Goal: Task Accomplishment & Management: Use online tool/utility

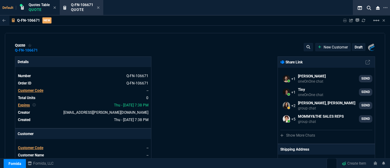
select select "4: SHAD"
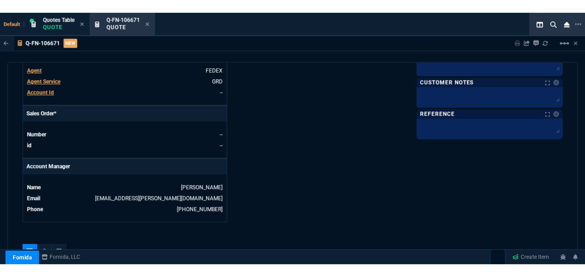
scroll to position [231, 0]
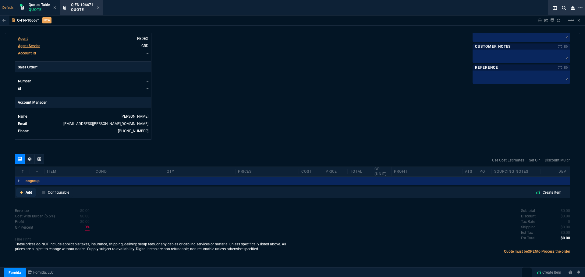
click at [25, 167] on link "Add" at bounding box center [26, 192] width 20 height 9
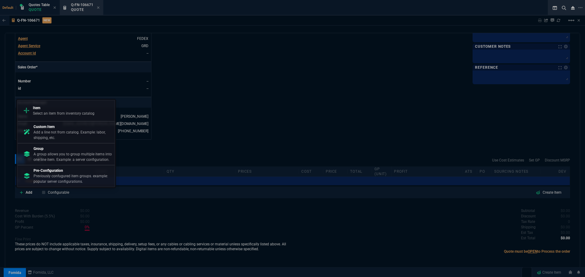
click at [54, 109] on p "Item" at bounding box center [64, 107] width 62 height 5
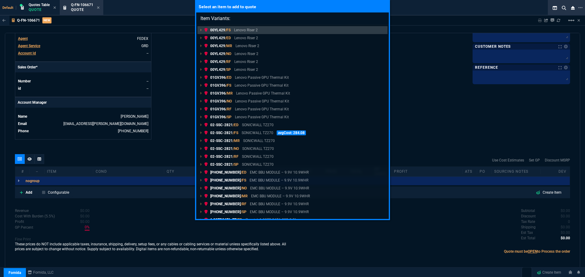
click at [246, 17] on input "Item Variants:" at bounding box center [292, 18] width 192 height 12
paste input "926-0476"
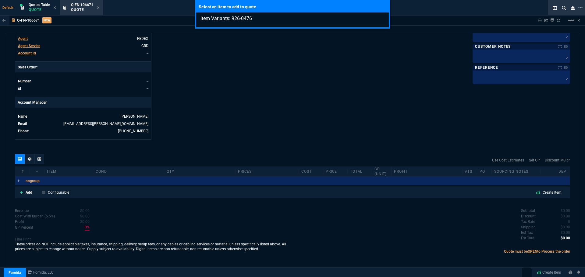
type input "Item Variants: 926-0476"
click at [28, 167] on div "Select an item to add to quote Item Variants: 926-0476" at bounding box center [292, 138] width 585 height 277
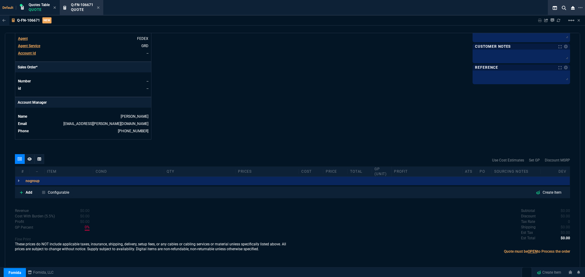
click at [28, 167] on p "Add" at bounding box center [29, 192] width 7 height 5
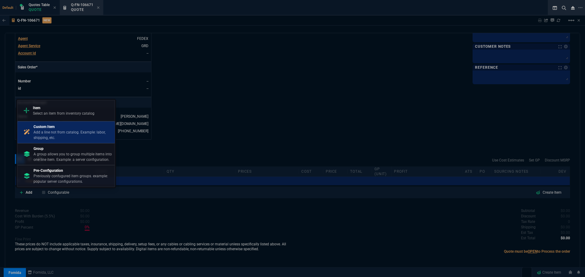
click at [69, 127] on p "Custom Item" at bounding box center [72, 126] width 79 height 5
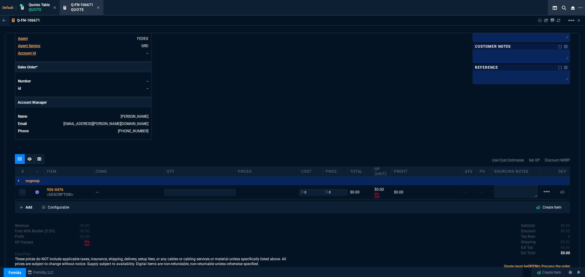
type input "0"
click at [50, 167] on div "926-0476" at bounding box center [69, 190] width 44 height 5
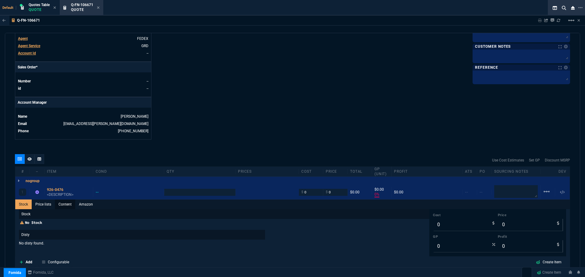
click at [62, 167] on link "Content" at bounding box center [65, 205] width 20 height 10
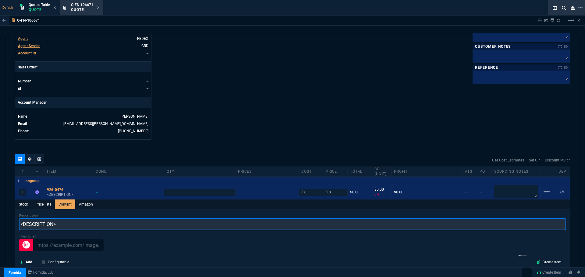
scroll to position [0, 0]
click at [52, 167] on input "<DESCRIPTION>" at bounding box center [292, 224] width 547 height 12
paste input "Custom Other Services, Reinstatement Fee,Technician,Quantity 1, Ent Low End"
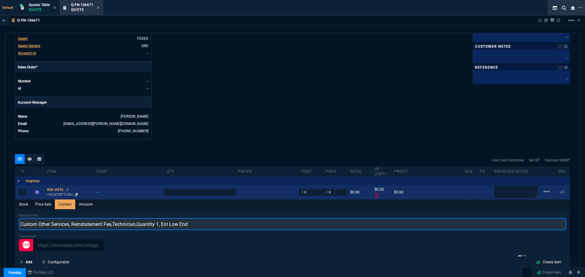
type input "Custom Other Services, Reinstatement Fee,Technician,Quantity 1, Ent Low End"
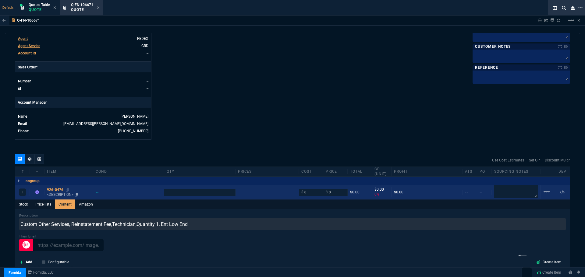
click at [54, 167] on div "926-0476" at bounding box center [69, 190] width 44 height 5
type input "1"
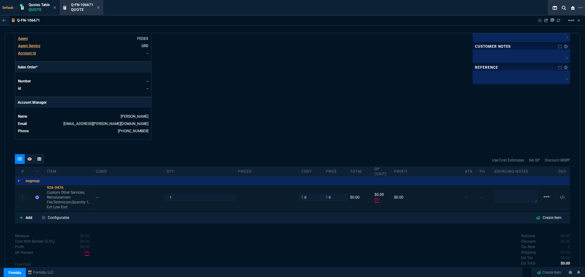
type input "0"
click at [28, 167] on p "Add" at bounding box center [29, 217] width 7 height 5
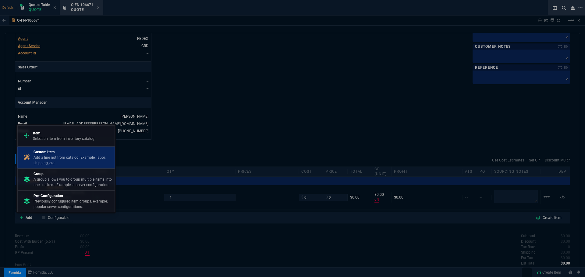
click at [46, 158] on p "Add a line not from catalog. Example: labor, shipping, etc." at bounding box center [72, 160] width 79 height 11
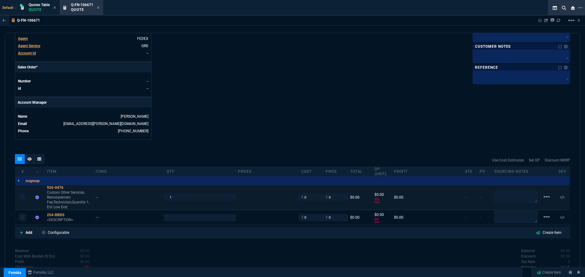
type input "0"
click at [51, 167] on div "254-BBDS" at bounding box center [69, 215] width 44 height 5
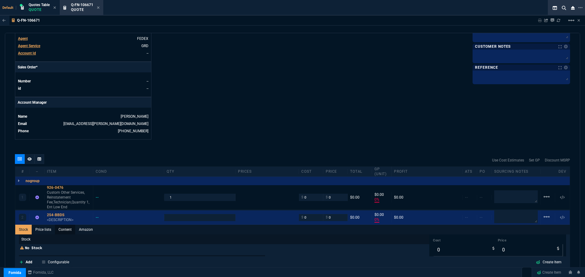
click at [63, 167] on link "Content" at bounding box center [65, 230] width 20 height 10
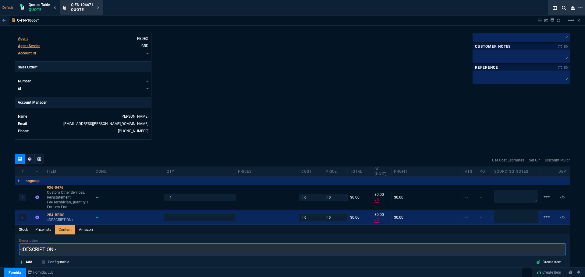
click at [56, 167] on input "<DESCRIPTION>" at bounding box center [292, 250] width 547 height 12
paste input "Post Standard Support and 4hr On-Site Service After Problem Diagnosis Reinstate"
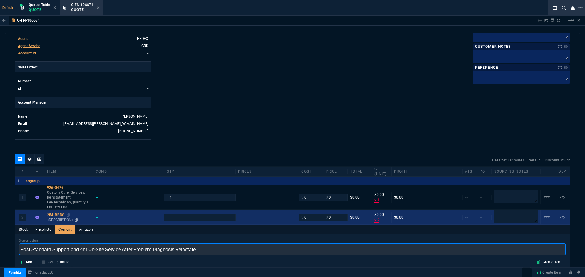
type input "Post Standard Support and 4hr On-Site Service After Problem Diagnosis Reinstate"
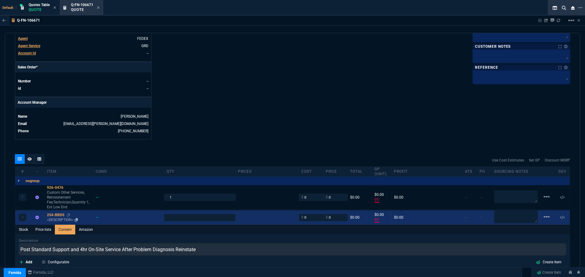
click at [56, 167] on div "254-BBDS" at bounding box center [69, 215] width 44 height 5
type input "1"
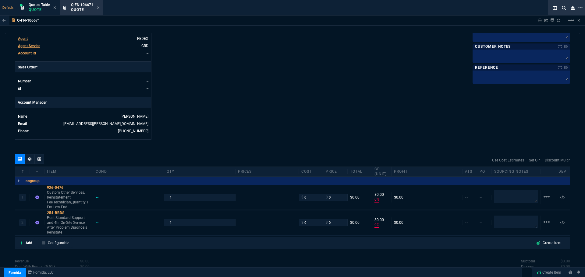
type input "0"
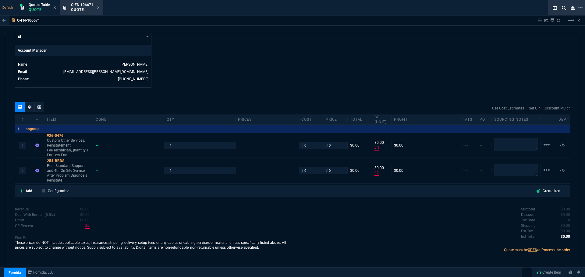
scroll to position [283, 0]
click at [29, 167] on p "Add" at bounding box center [29, 190] width 7 height 5
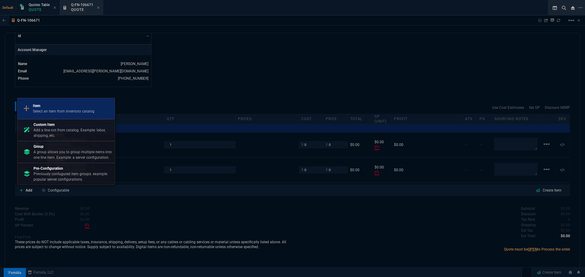
click at [58, 109] on p "Select an item from inventory catalog" at bounding box center [64, 111] width 62 height 5
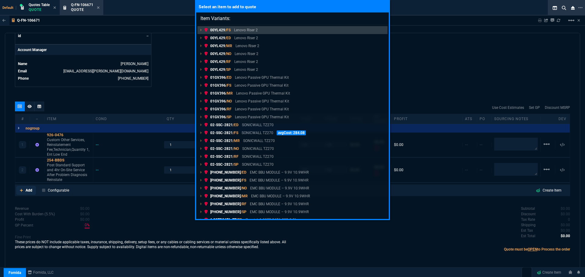
click at [28, 167] on div "Select an item to add to quote Item Variants: 00YL429 /FS Lenovo Riser 2 00YL42…" at bounding box center [292, 138] width 585 height 277
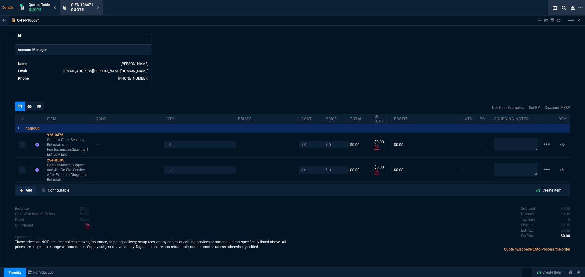
click at [28, 167] on p "Add" at bounding box center [29, 190] width 7 height 5
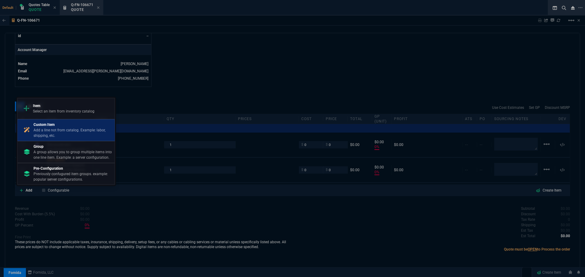
click at [49, 122] on p "Custom Item" at bounding box center [72, 124] width 79 height 5
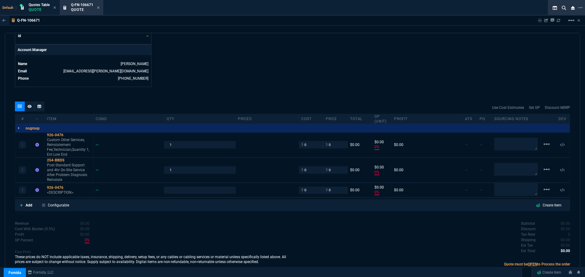
type input "0"
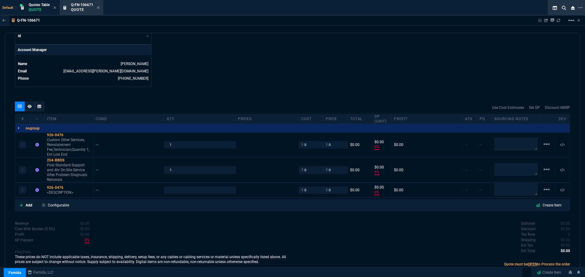
type input "0"
click at [57, 167] on div "926-0476" at bounding box center [69, 187] width 44 height 5
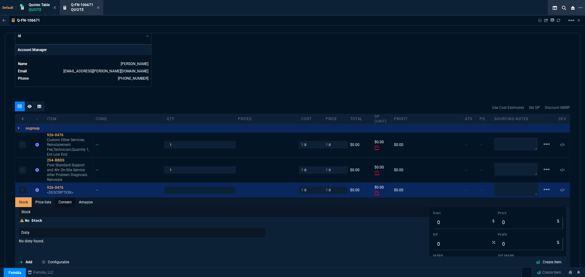
click at [67, 167] on link "Content" at bounding box center [65, 203] width 20 height 10
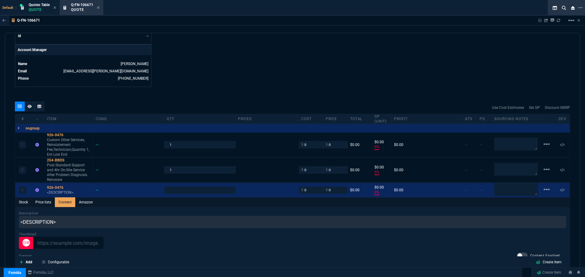
scroll to position [0, 0]
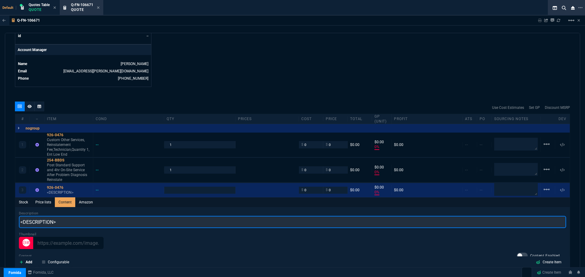
click at [72, 167] on input "<DESCRIPTION>" at bounding box center [292, 222] width 547 height 12
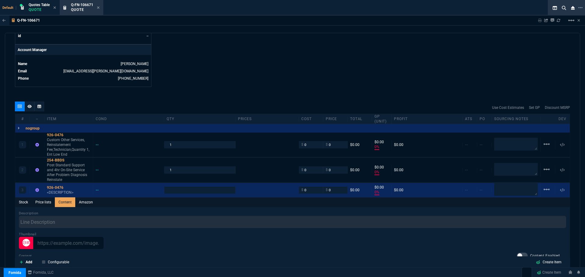
type input "1"
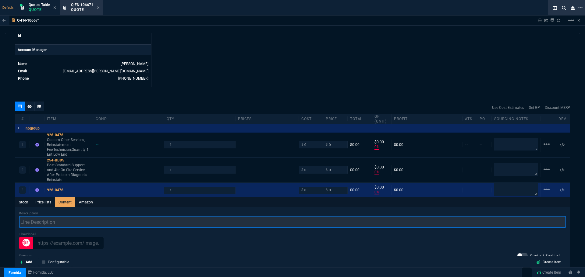
click at [59, 167] on input "text" at bounding box center [292, 222] width 547 height 12
paste input "Custom Other Services, Reinstatement Fee,Technician,Quantity 1, Ent Low End"
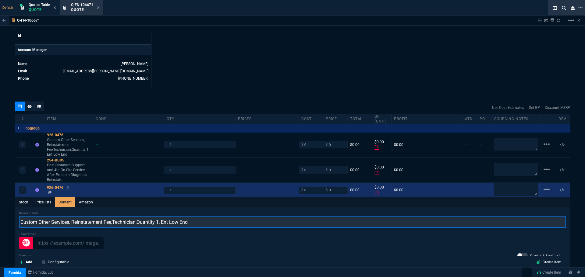
type input "Custom Other Services, Reinstatement Fee,Technician,Quantity 1, Ent Low End"
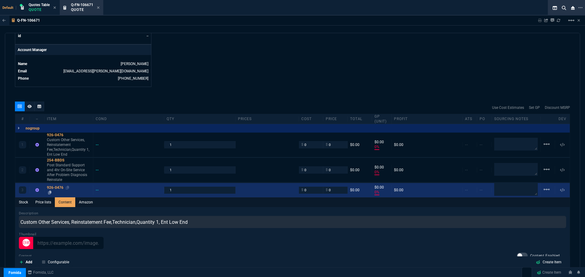
click at [55, 167] on div "926-0476" at bounding box center [69, 187] width 44 height 5
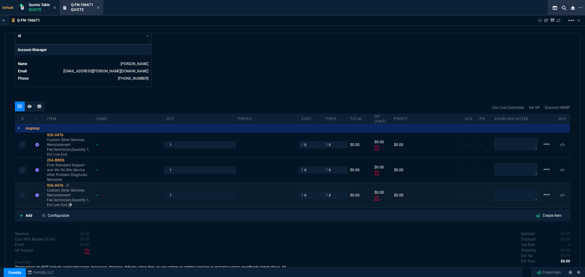
type input "0"
click at [27, 167] on p "Add" at bounding box center [29, 215] width 7 height 5
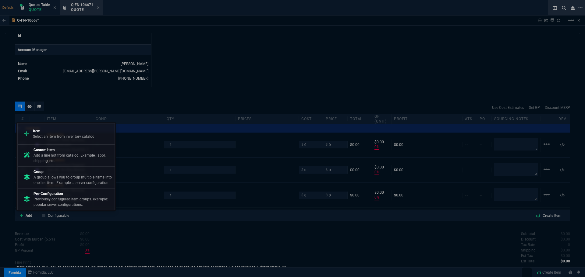
drag, startPoint x: 51, startPoint y: 156, endPoint x: 321, endPoint y: 40, distance: 293.9
click at [51, 156] on p "Add a line not from catalog. Example: labor, shipping, etc." at bounding box center [72, 158] width 79 height 11
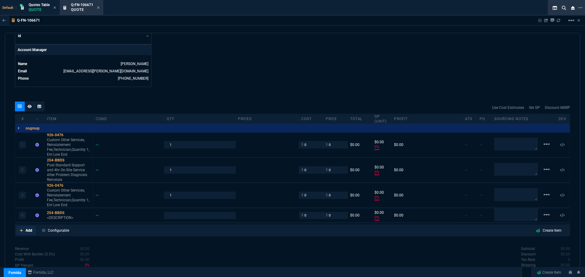
type input "0"
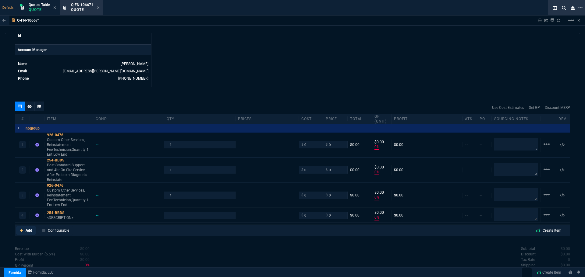
type input "0"
click at [50, 167] on div "254-BBDS" at bounding box center [69, 213] width 44 height 5
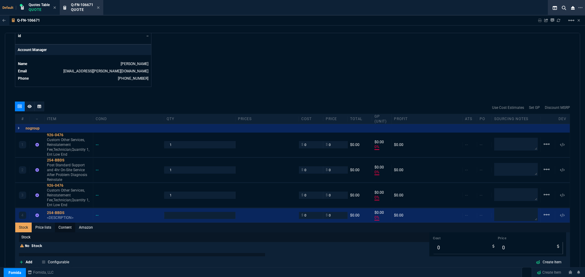
click at [67, 167] on link "Content" at bounding box center [65, 228] width 20 height 10
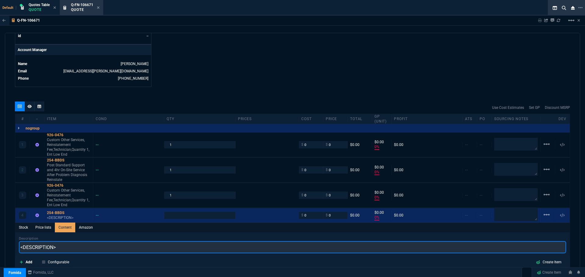
click at [59, 167] on input "<DESCRIPTION>" at bounding box center [292, 247] width 547 height 12
click at [60, 167] on input "<DESCRIPTION>" at bounding box center [292, 247] width 547 height 12
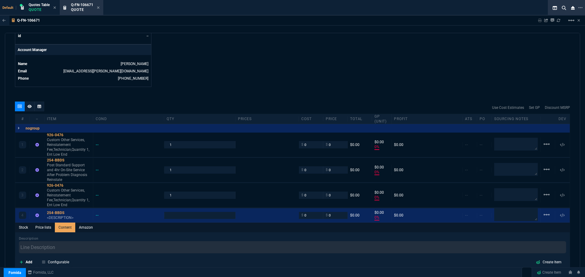
type input "1"
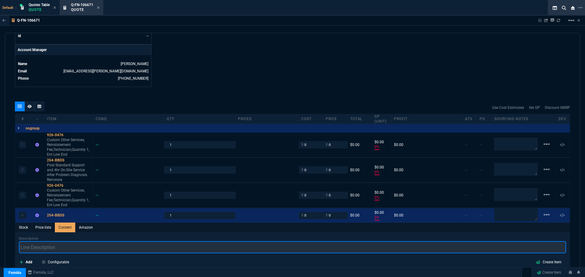
click at [57, 167] on input "text" at bounding box center [292, 247] width 547 height 12
paste input "Post Standard Support and 4hr On-Site Service After Problem Diagnosis Reinstate"
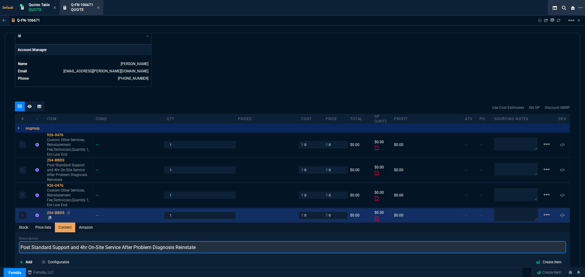
type input "Post Standard Support and 4hr On-Site Service After Problem Diagnosis Reinstate"
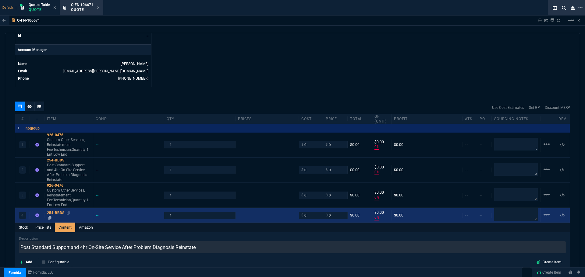
click at [60, 167] on link "254-BBDS" at bounding box center [69, 216] width 44 height 10
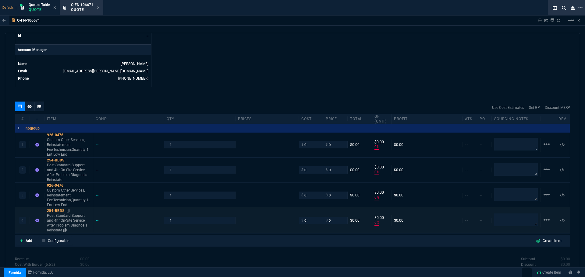
type input "0"
click at [31, 167] on p "Add" at bounding box center [29, 240] width 7 height 5
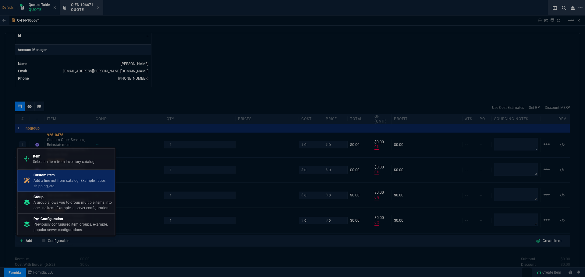
click at [49, 167] on p "Add a line not from catalog. Example: labor, shipping, etc." at bounding box center [72, 183] width 79 height 11
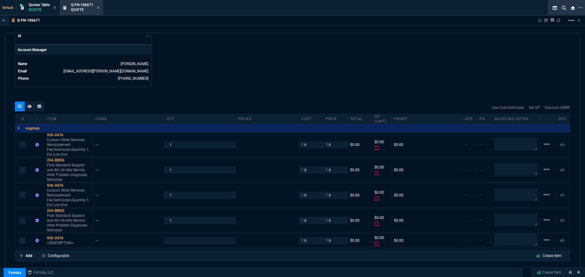
type input "0"
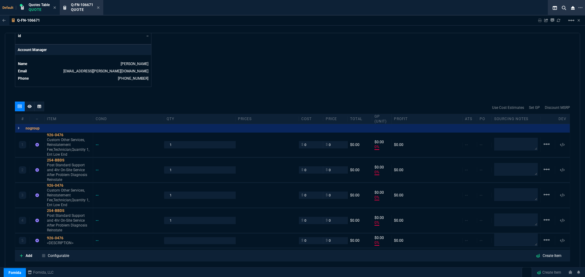
type input "0"
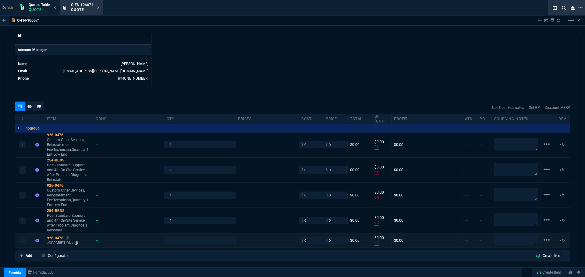
click at [54, 167] on div "926-0476" at bounding box center [69, 238] width 44 height 5
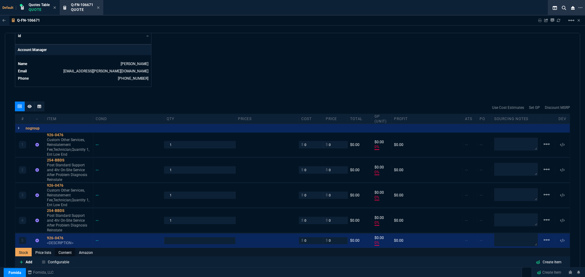
click at [65, 167] on link "Content" at bounding box center [65, 253] width 20 height 10
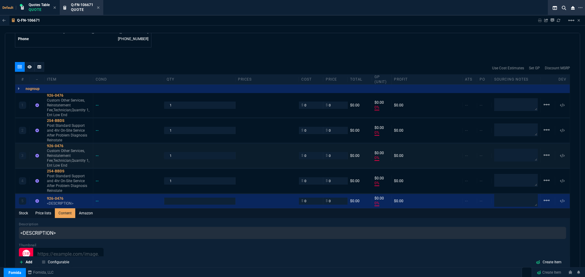
scroll to position [375, 0]
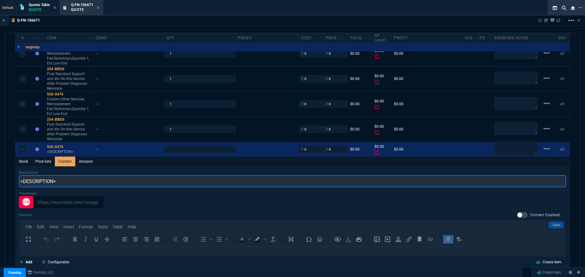
click at [62, 167] on input "<DESCRIPTION>" at bounding box center [292, 181] width 547 height 12
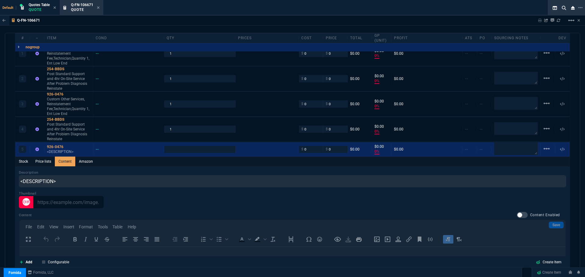
type input "1"
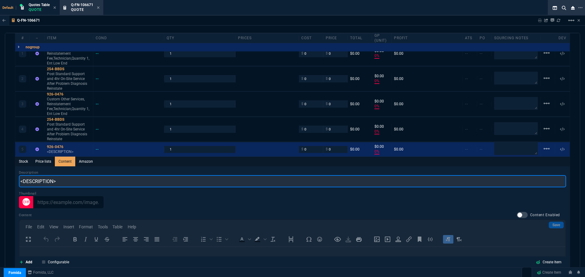
click at [60, 167] on input "<DESCRIPTION>" at bounding box center [292, 181] width 547 height 12
paste input "Custom Other Services, Reinstatement Fee,Technician,Quantity 1, Ent Low End"
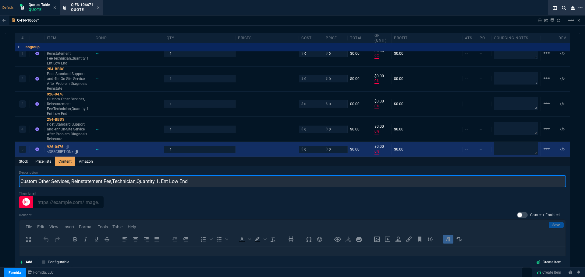
type input "Custom Other Services, Reinstatement Fee,Technician,Quantity 1, Ent Low End"
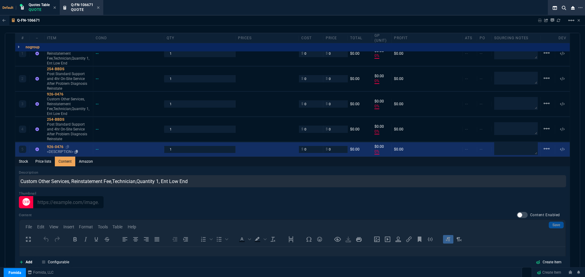
click at [50, 148] on link "926-0476 <DESCRIPTION>" at bounding box center [69, 150] width 44 height 10
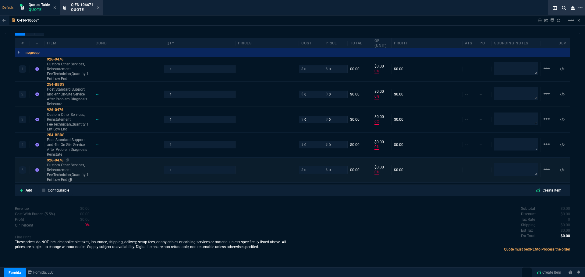
type input "0"
click at [32, 167] on p "Add" at bounding box center [29, 190] width 7 height 5
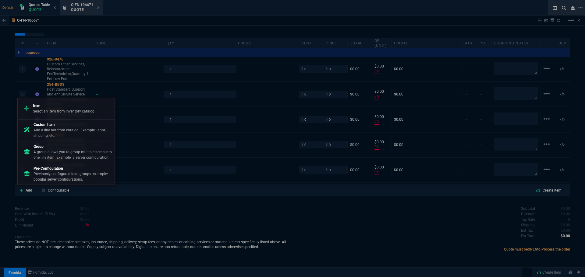
click at [65, 129] on p "Add a line not from catalog. Example: labor, shipping, etc." at bounding box center [72, 133] width 79 height 11
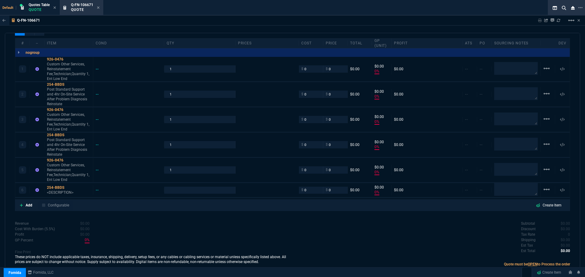
scroll to position [374, 0]
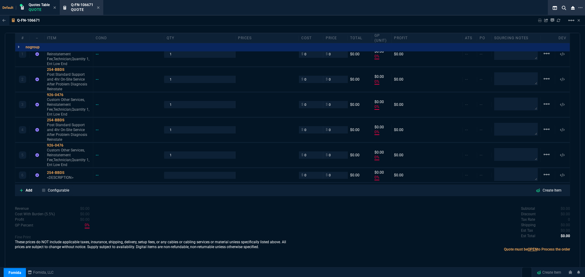
type input "0"
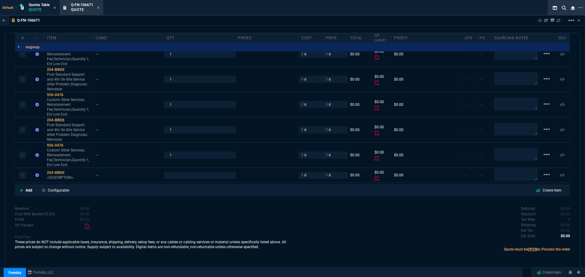
type input "0"
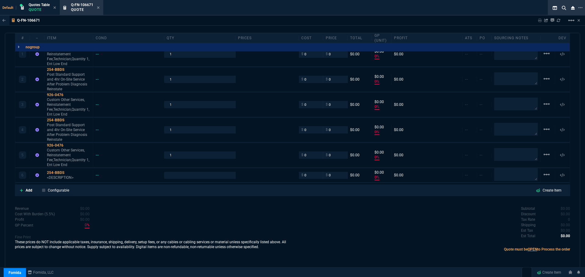
type input "0"
click at [53, 167] on div "254-BBDS" at bounding box center [69, 172] width 44 height 5
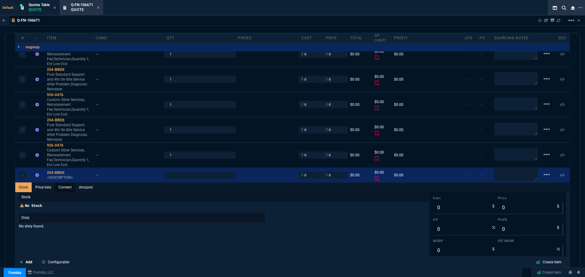
click at [64, 167] on link "Content" at bounding box center [65, 188] width 20 height 10
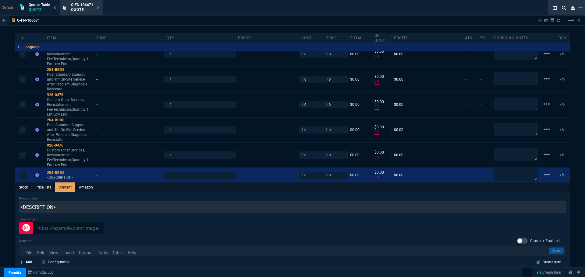
scroll to position [0, 0]
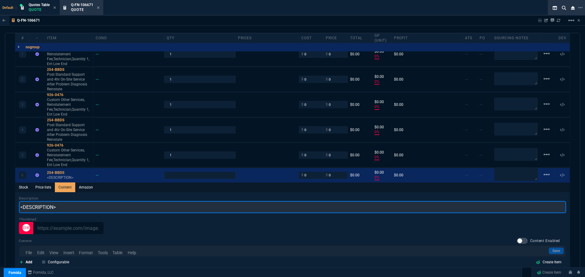
click at [60, 167] on input "<DESCRIPTION>" at bounding box center [292, 207] width 547 height 12
paste input "Post Standard Support and 4hr On-Site Service After Problem Diagnosis Reinstate"
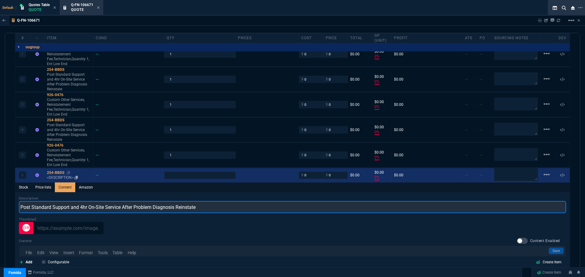
type input "Post Standard Support and 4hr On-Site Service After Problem Diagnosis Reinstate"
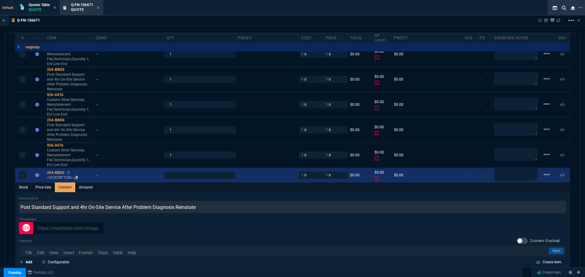
click at [61, 167] on div "254-BBDS" at bounding box center [69, 172] width 44 height 5
type input "1"
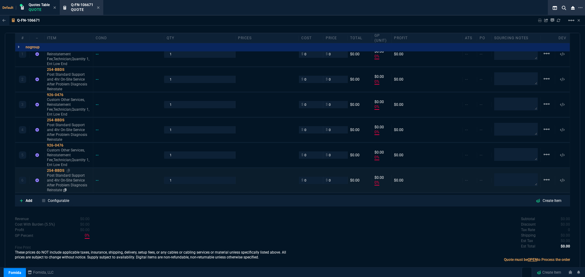
type input "0"
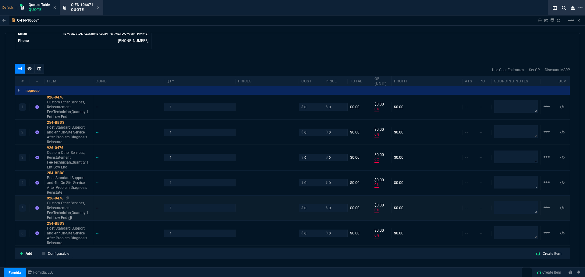
scroll to position [313, 0]
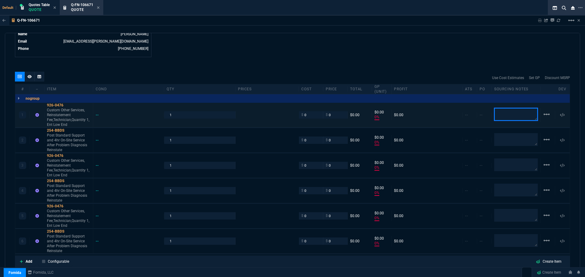
click at [389, 117] on textarea at bounding box center [516, 114] width 44 height 13
paste textarea "2XQVHH2"
type textarea "2XQVHH2"
click at [389, 135] on textarea at bounding box center [516, 140] width 44 height 12
paste textarea "2XQVHH2"
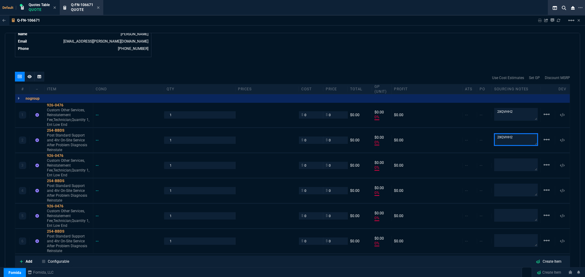
type textarea "2XQVHH2"
click at [389, 163] on textarea at bounding box center [516, 165] width 44 height 13
paste textarea "6KFDRD2"
type textarea "6KFDRD2"
click at [389, 167] on textarea at bounding box center [516, 190] width 44 height 13
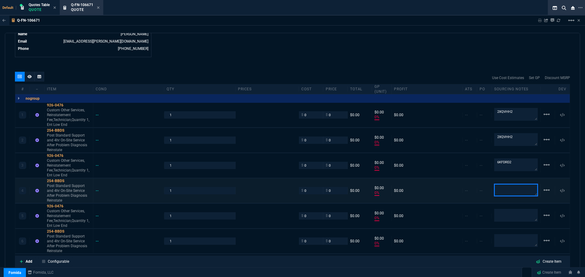
paste textarea "6KFDRD2"
type textarea "6KFDRD2"
click at [389, 167] on textarea at bounding box center [516, 215] width 44 height 13
paste textarea "6KCNRD2"
type textarea "6KCNRD2"
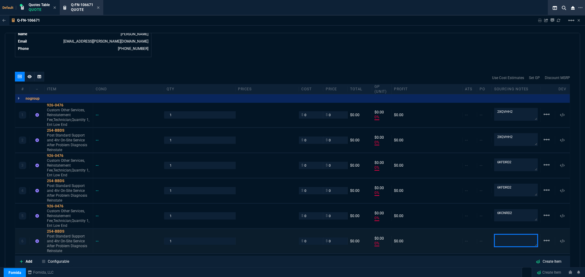
click at [389, 167] on textarea at bounding box center [516, 240] width 44 height 13
paste textarea "6KCNRD2"
type textarea "6KCNRD2"
click at [308, 116] on input "0" at bounding box center [310, 114] width 19 height 7
click at [306, 114] on input "0" at bounding box center [310, 114] width 19 height 7
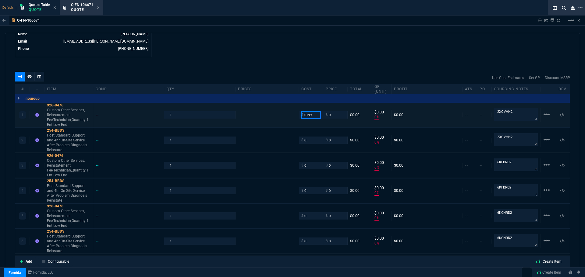
click at [306, 114] on input "0199" at bounding box center [310, 114] width 19 height 7
type input "199"
click at [315, 165] on input "0" at bounding box center [310, 165] width 19 height 7
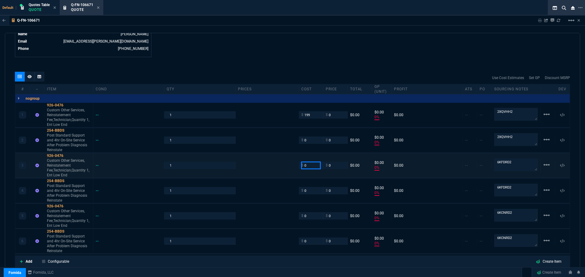
type input "199"
type input "-100"
type input "-199"
click at [314, 164] on input "0" at bounding box center [310, 165] width 19 height 7
type input "01"
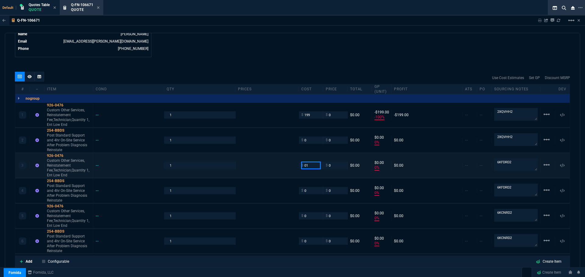
type input "1"
type input "019"
type input "-100"
type input "-1"
type input "0"
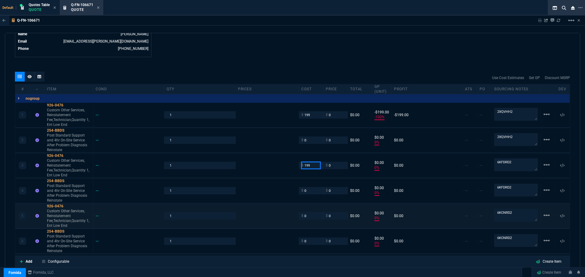
type input "199"
click at [305, 167] on input "0" at bounding box center [310, 216] width 19 height 7
type input "199"
type input "-199"
click at [304, 167] on input "0" at bounding box center [310, 216] width 19 height 7
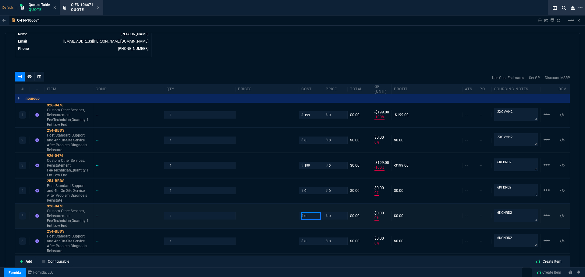
click at [304, 167] on input "0" at bounding box center [310, 216] width 19 height 7
type input "199"
type input "-100"
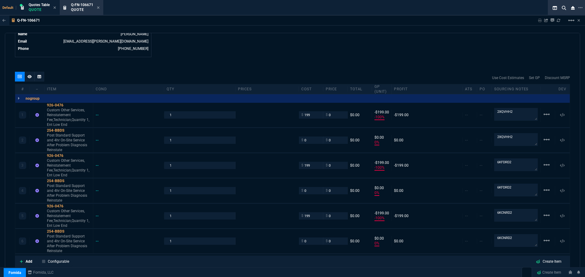
type input "-199"
click at [307, 116] on input "199" at bounding box center [310, 114] width 19 height 7
type input "119.40"
click at [309, 167] on input "199" at bounding box center [310, 165] width 19 height 7
type input "119.4"
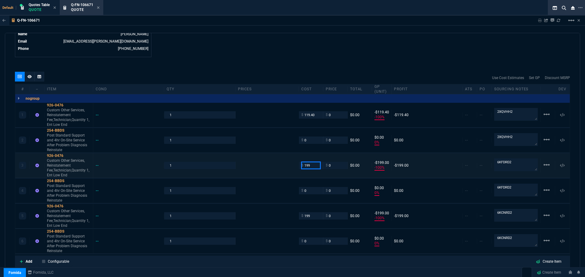
type input "-119"
click at [309, 167] on input "199" at bounding box center [310, 165] width 19 height 7
type input "1"
type input "11"
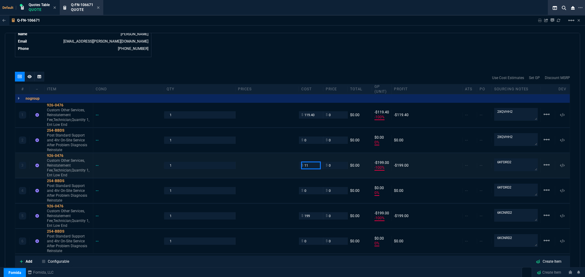
type input "-1"
type input "119.40"
click at [315, 167] on input "199" at bounding box center [310, 216] width 19 height 7
type input "119.4"
type input "-119"
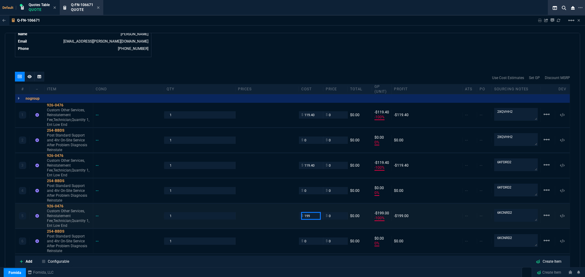
click at [315, 167] on input "199" at bounding box center [310, 216] width 19 height 7
type input "1"
type input "11"
type input "-1"
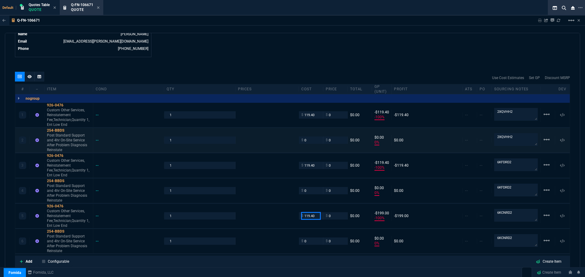
type input "119.40"
click at [308, 142] on input "0" at bounding box center [310, 140] width 19 height 7
type input "119.4"
type input "-119"
click at [308, 141] on input "0" at bounding box center [310, 140] width 19 height 7
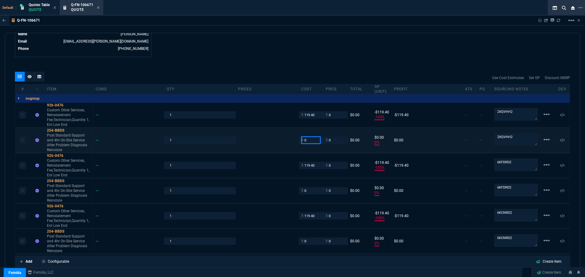
click at [308, 141] on input "0" at bounding box center [310, 140] width 19 height 7
type input "1391.18"
click at [314, 167] on input "0" at bounding box center [310, 190] width 19 height 7
type input "1391.18"
type input "-100"
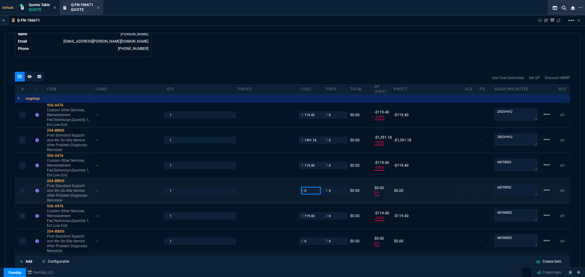
type input "-1391"
type input "1391.17"
click at [312, 167] on input "0" at bounding box center [310, 241] width 19 height 7
type input "1391.17"
type input "-100"
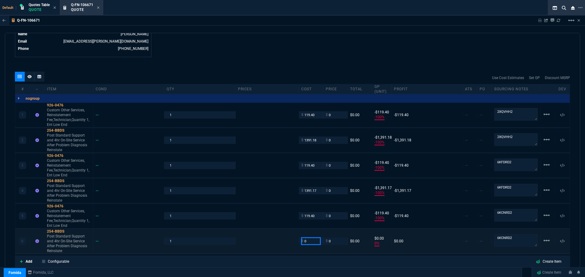
type input "-1391"
type input "1391.17"
click at [224, 62] on div "quote Q-FN-106671 New Customer draft Fornida, LLC 2609 Technology Dr Suite 300 …" at bounding box center [292, 151] width 575 height 236
type input "1391.17"
type input "-100"
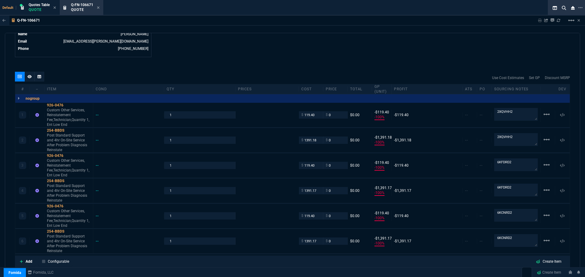
type input "-1391"
click at [54, 104] on div "926-0476" at bounding box center [69, 105] width 44 height 5
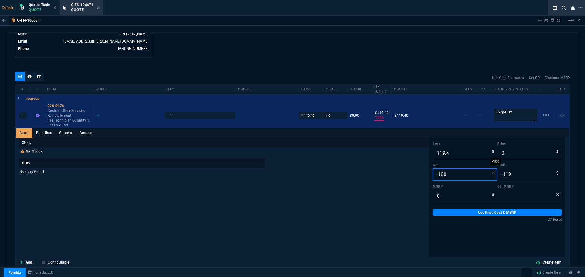
click at [389, 167] on input "-100" at bounding box center [464, 175] width 65 height 12
type input "1"
type input "121"
type input "2"
type input "12"
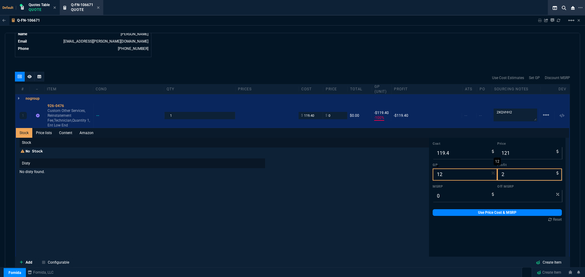
type input "136"
type input "17"
type input "12"
click at [389, 167] on link "Use Price Cost & MSRP" at bounding box center [496, 212] width 129 height 7
type input "136"
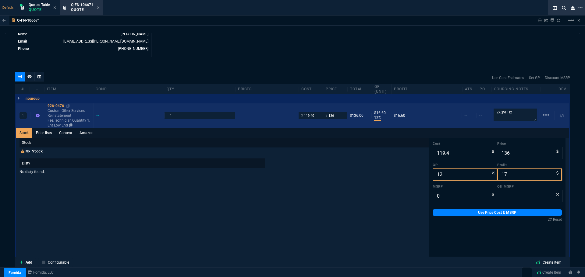
click at [56, 105] on div "926-0476" at bounding box center [69, 106] width 44 height 5
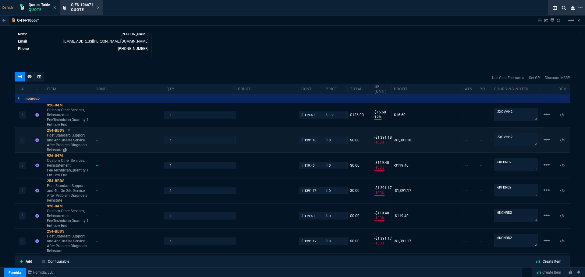
click at [52, 130] on div "254-BBDS" at bounding box center [69, 130] width 44 height 5
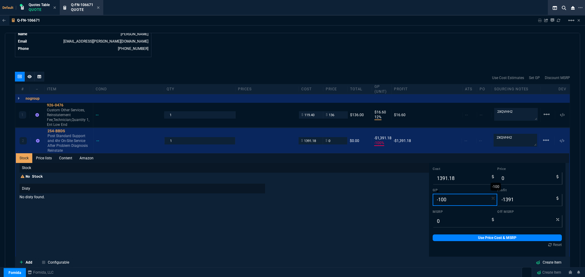
click at [389, 167] on input "-100" at bounding box center [464, 200] width 65 height 12
type input "1"
type input "1405"
type input "14"
type input "12"
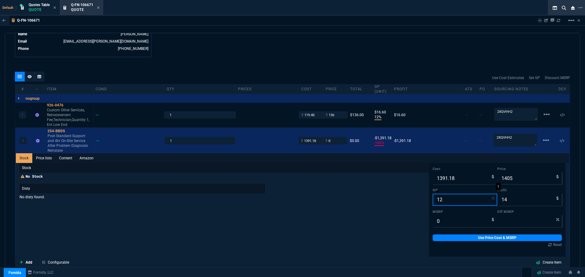
type input "1581"
type input "190"
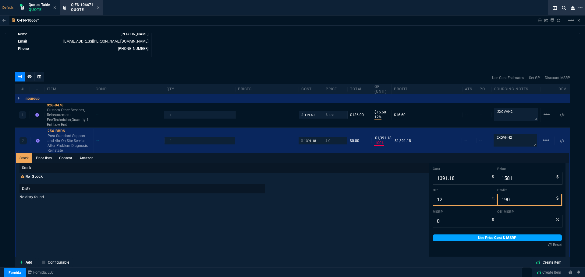
type input "12"
click at [389, 167] on link "Use Price Cost & MSRP" at bounding box center [496, 238] width 129 height 7
type input "1581"
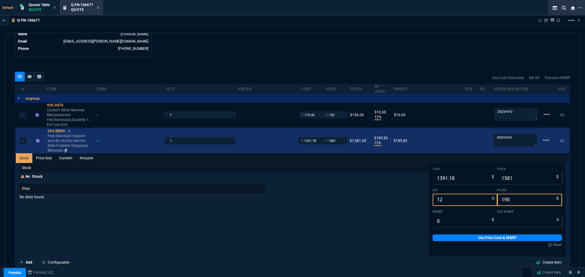
click at [54, 130] on div "254-BBDS" at bounding box center [69, 131] width 44 height 5
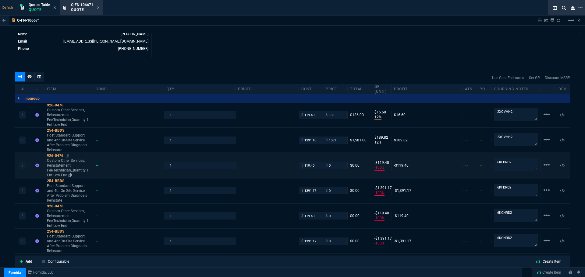
click at [54, 155] on div "926-0476" at bounding box center [69, 155] width 44 height 5
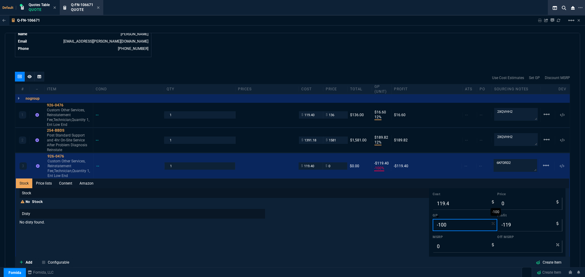
click at [389, 167] on input "-100" at bounding box center [464, 225] width 65 height 12
type input "1"
type input "121"
type input "2"
type input "12"
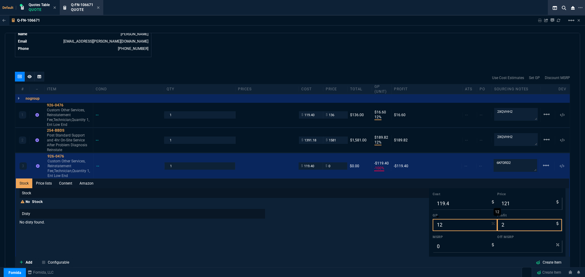
type input "136"
type input "17"
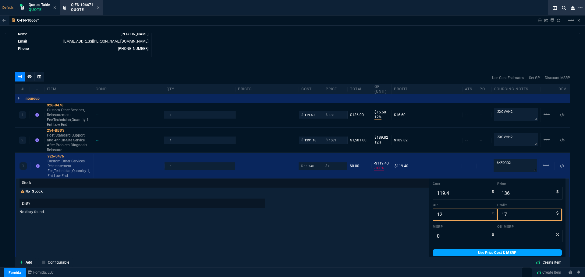
type input "12"
click at [389, 167] on link "Use Price Cost & MSRP" at bounding box center [496, 253] width 129 height 7
type input "136"
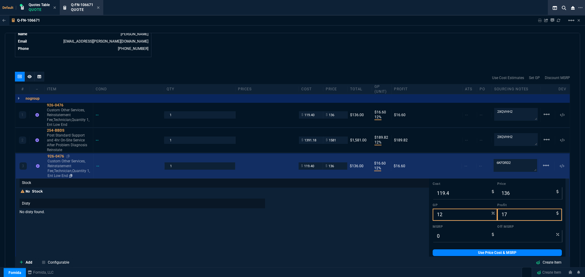
click at [51, 156] on div "926-0476" at bounding box center [69, 156] width 44 height 5
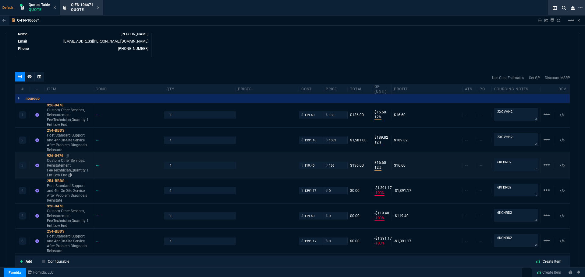
scroll to position [0, 0]
click at [58, 167] on div "254-BBDS" at bounding box center [69, 181] width 44 height 5
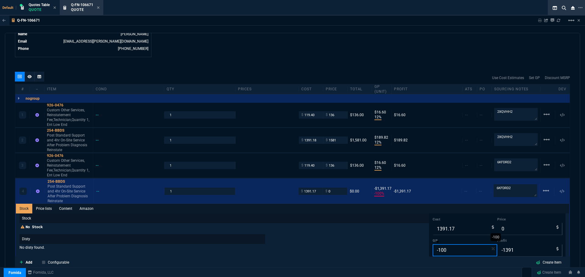
click at [389, 167] on input "-100" at bounding box center [464, 250] width 65 height 12
type input "1"
type input "1405"
type input "14"
type input "12"
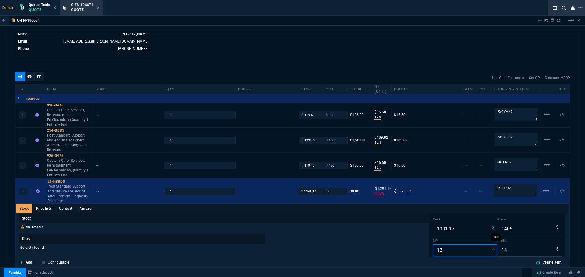
type input "1581"
type input "190"
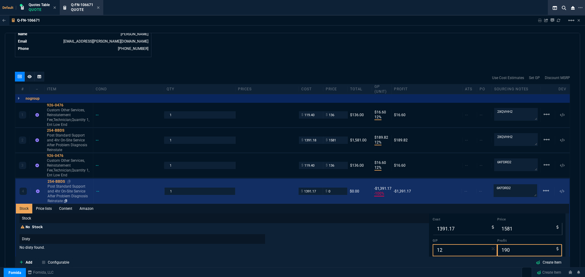
type input "12"
click at [52, 167] on div "254-BBDS" at bounding box center [69, 181] width 44 height 5
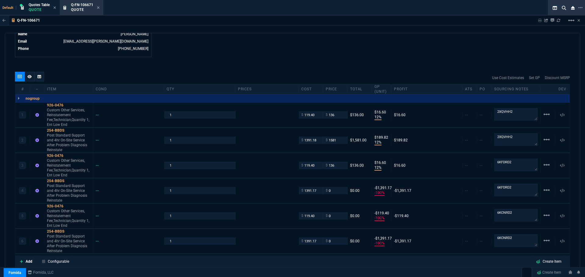
scroll to position [344, 0]
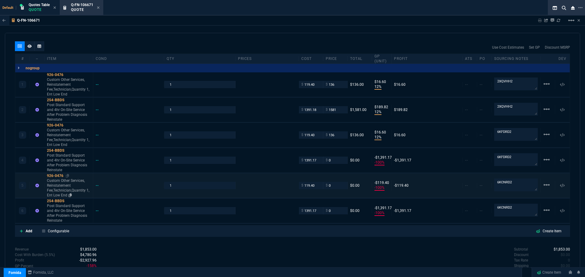
click at [52, 167] on div "926-0476" at bounding box center [69, 176] width 44 height 5
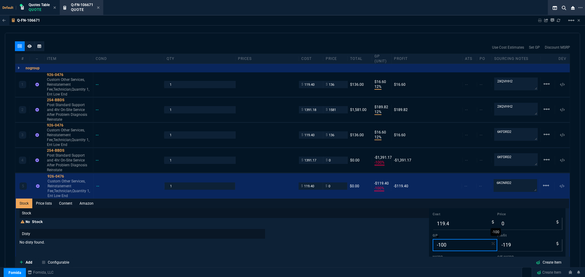
click at [389, 167] on input "-100" at bounding box center [464, 245] width 65 height 12
type input "1"
type input "121"
type input "2"
type input "12"
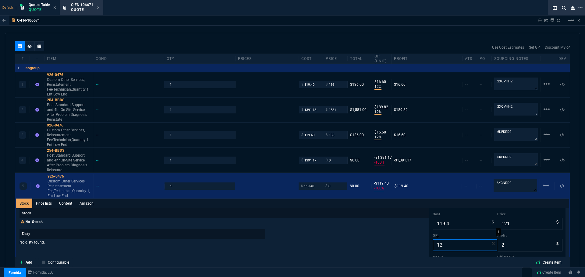
type input "136"
type input "17"
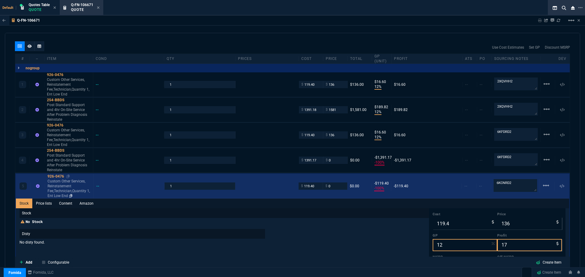
type input "12"
click at [54, 167] on div "926-0476" at bounding box center [69, 176] width 44 height 5
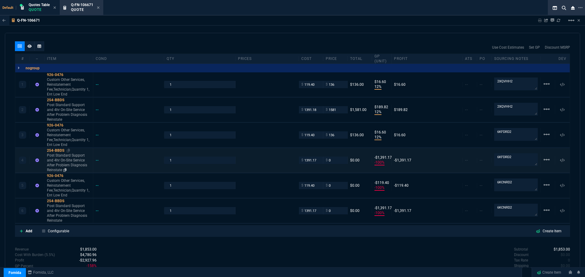
click at [59, 149] on div "254-BBDS" at bounding box center [69, 150] width 44 height 5
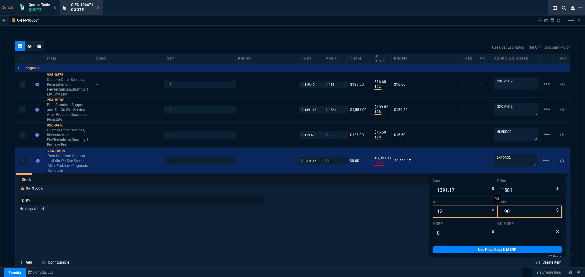
scroll to position [10, 0]
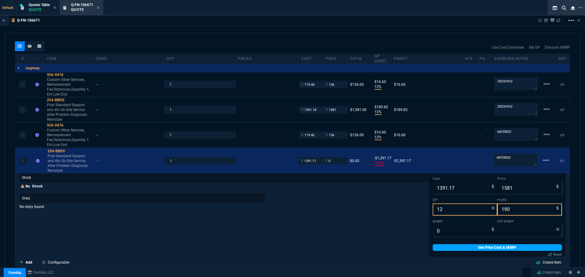
click at [389, 167] on link "Use Price Cost & MSRP" at bounding box center [496, 247] width 129 height 7
type input "1581"
type input "0"
type input "-100"
type input "-119"
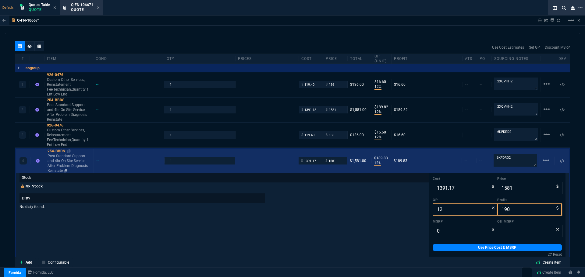
click at [56, 151] on div "254-BBDS" at bounding box center [69, 151] width 44 height 5
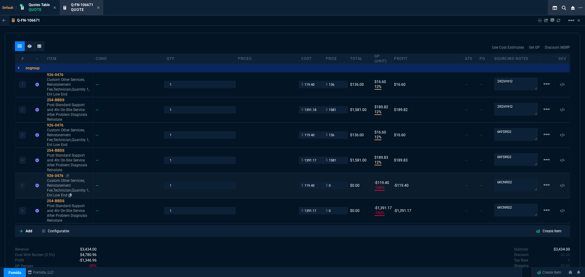
click at [56, 167] on div "926-0476" at bounding box center [69, 176] width 44 height 5
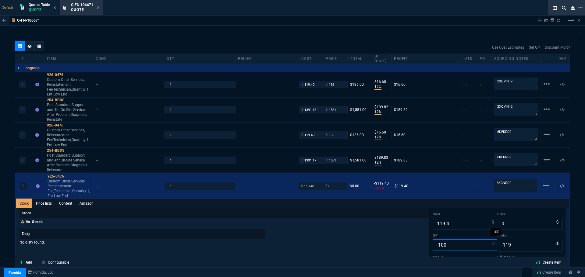
click at [389, 167] on input "-100" at bounding box center [464, 245] width 65 height 12
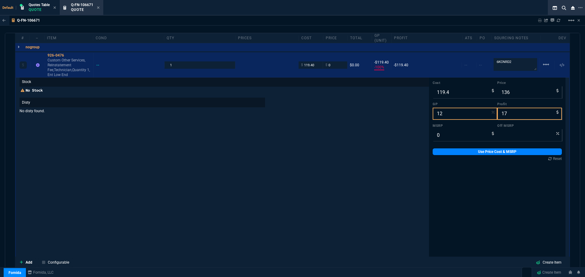
scroll to position [466, 0]
click at [389, 153] on link "Use Price Cost & MSRP" at bounding box center [496, 151] width 129 height 7
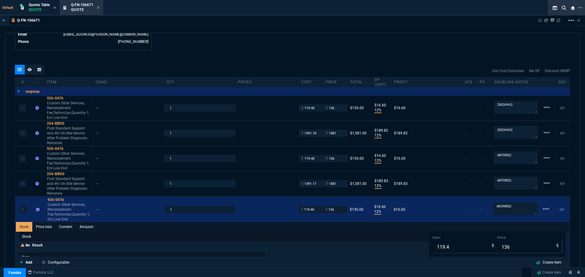
scroll to position [313, 0]
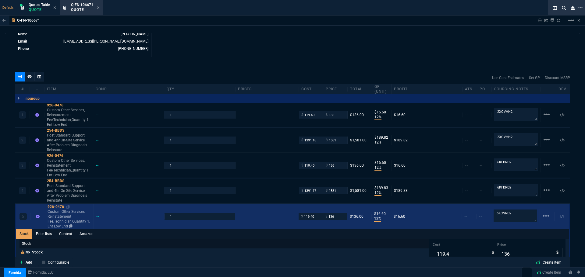
click at [58, 167] on div "926-0476" at bounding box center [69, 207] width 44 height 5
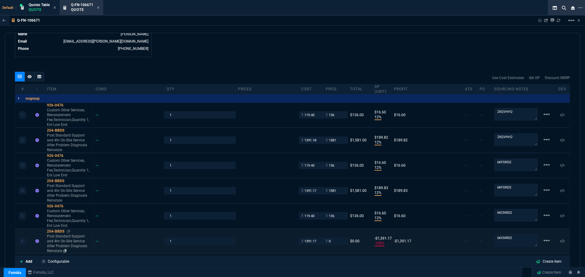
click at [60, 167] on div "254-BBDS" at bounding box center [69, 231] width 44 height 5
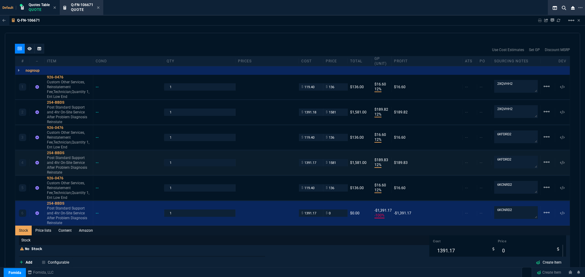
scroll to position [435, 0]
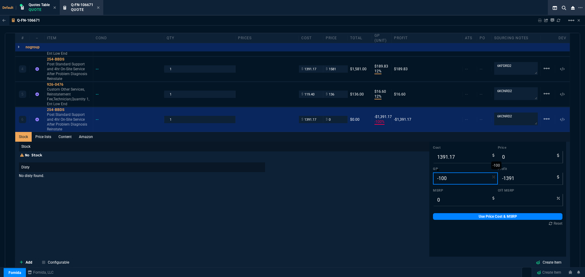
click at [389, 167] on input "-100" at bounding box center [465, 179] width 65 height 12
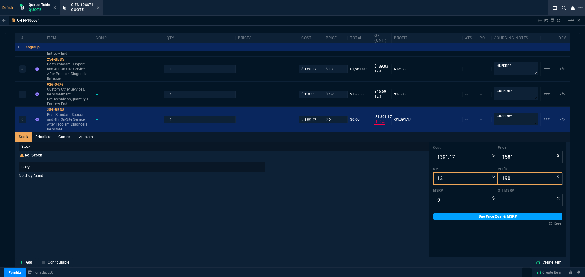
click at [389, 167] on link "Use Price Cost & MSRP" at bounding box center [497, 216] width 129 height 7
click at [374, 167] on div "Stock No Stock Disty No disty found." at bounding box center [224, 239] width 410 height 194
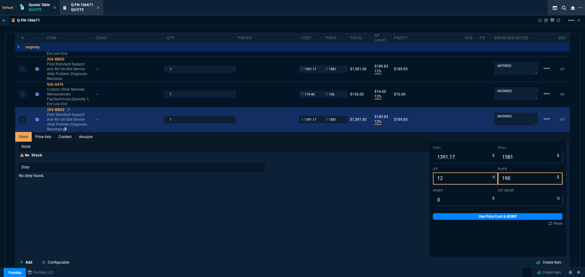
click at [56, 110] on div "254-BBDS" at bounding box center [69, 109] width 44 height 5
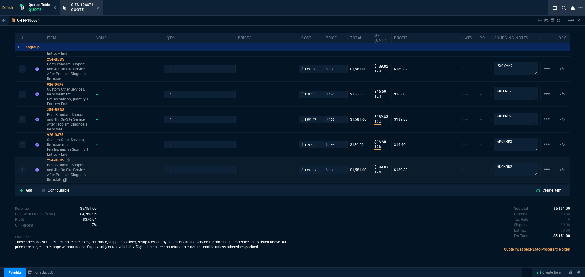
scroll to position [385, 0]
click at [60, 59] on div "254-BBDS" at bounding box center [69, 59] width 44 height 5
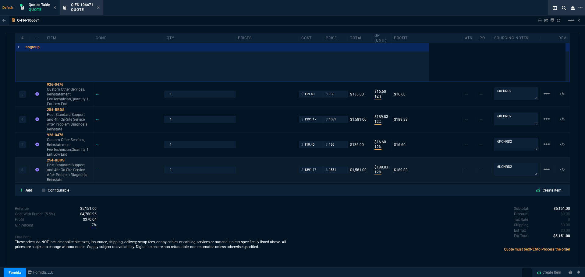
scroll to position [579, 0]
click at [53, 84] on div "926-0476" at bounding box center [69, 84] width 44 height 5
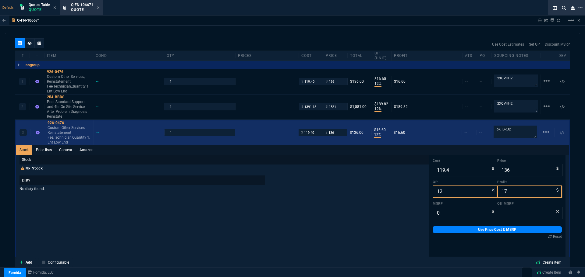
scroll to position [344, 0]
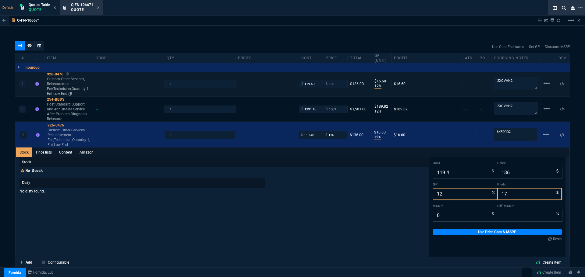
click at [58, 75] on div "926-0476" at bounding box center [69, 74] width 44 height 5
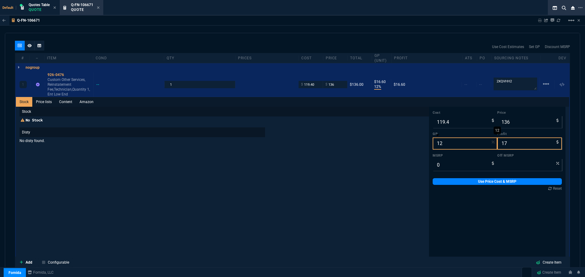
click at [389, 145] on input "12" at bounding box center [464, 144] width 65 height 12
click at [389, 167] on link "Use Price Cost & MSRP" at bounding box center [496, 181] width 129 height 7
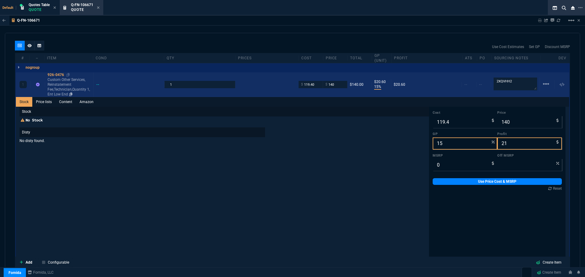
click at [53, 75] on div "926-0476" at bounding box center [69, 74] width 44 height 5
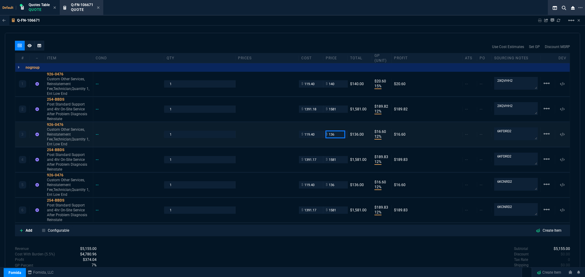
click at [336, 134] on input "136" at bounding box center [334, 134] width 19 height 7
click at [340, 167] on input "136" at bounding box center [334, 184] width 19 height 7
click at [311, 167] on div "quote Q-FN-106671 New Customer draft Fornida, LLC 2609 Technology Dr Suite 300 …" at bounding box center [292, 151] width 575 height 236
click at [50, 100] on div "254-BBDS" at bounding box center [69, 99] width 44 height 5
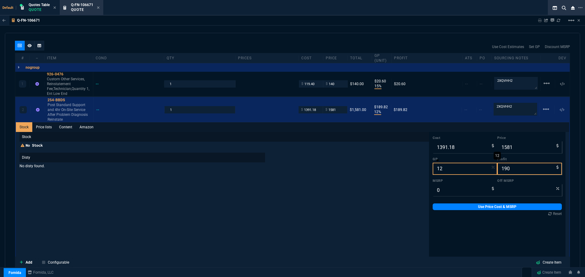
click at [389, 167] on input "12" at bounding box center [464, 169] width 65 height 12
click at [389, 167] on link "Use Price Cost & MSRP" at bounding box center [496, 207] width 129 height 7
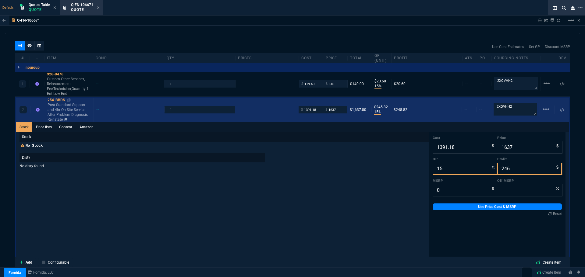
click at [53, 99] on div "254-BBDS" at bounding box center [69, 100] width 44 height 5
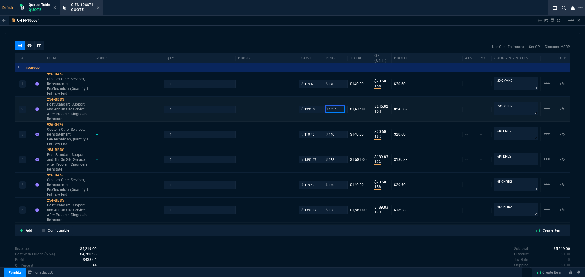
click at [336, 110] on input "1637" at bounding box center [334, 109] width 19 height 7
click at [338, 167] on div "Subtotal $5,219.00 Discount $0.00 Tax Rate 0 Shipping $0.00 Est Tax $0.00 Est T…" at bounding box center [430, 262] width 277 height 33
click at [336, 157] on input "1581" at bounding box center [334, 159] width 19 height 7
click at [337, 167] on input "1581" at bounding box center [334, 210] width 19 height 7
click at [350, 167] on div "Subtotal $5,199.00 Discount $0.00 Tax Rate 0 Shipping $0.00 Est Tax $0.00 Est T…" at bounding box center [430, 262] width 277 height 33
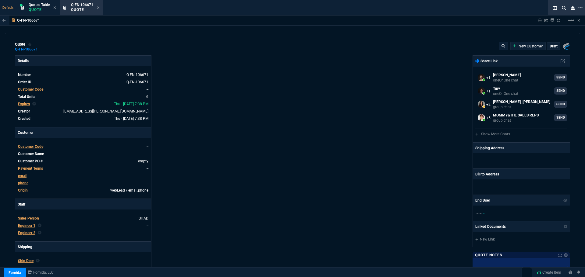
scroll to position [0, 0]
click at [315, 145] on div "Fornida, LLC 2609 Technology Dr Suite 300 Plano, TX 75074 Share Link Brian Over…" at bounding box center [430, 213] width 277 height 314
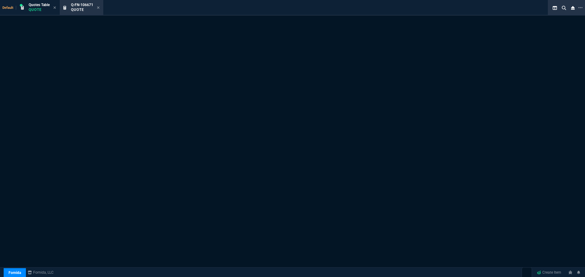
select select "4: SHAD"
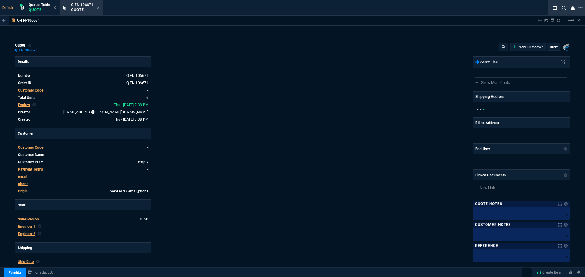
type input "15"
type input "21"
type input "13"
type input "208"
type input "15"
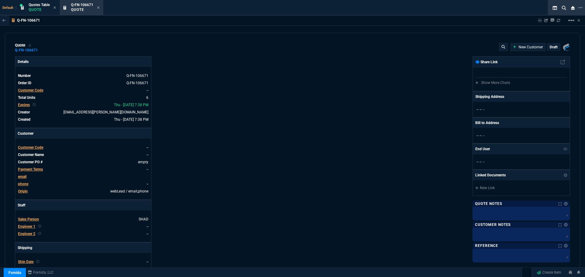
type input "21"
type input "13"
type input "208"
type input "15"
type input "21"
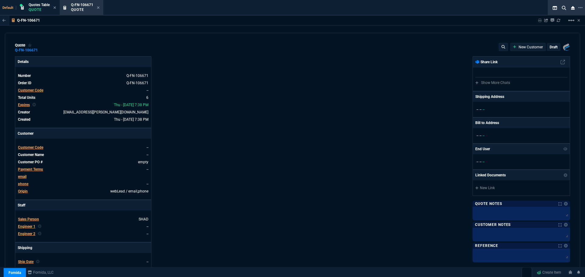
type input "13"
type input "208"
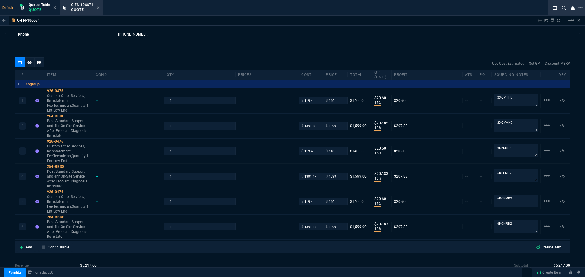
scroll to position [365, 0]
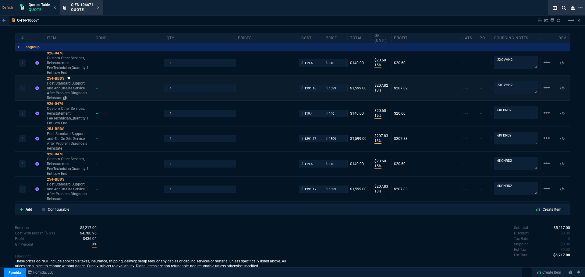
click at [69, 78] on icon at bounding box center [68, 79] width 3 height 4
click at [29, 210] on p "Add" at bounding box center [29, 209] width 7 height 5
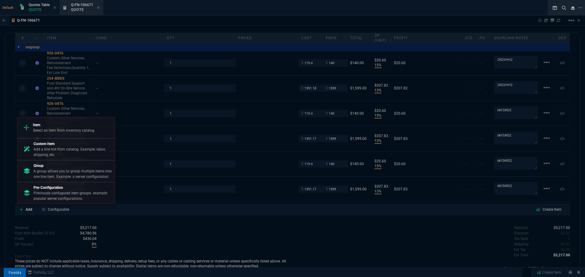
drag, startPoint x: 49, startPoint y: 168, endPoint x: 326, endPoint y: 37, distance: 305.8
click at [50, 168] on p "Group" at bounding box center [72, 165] width 79 height 5
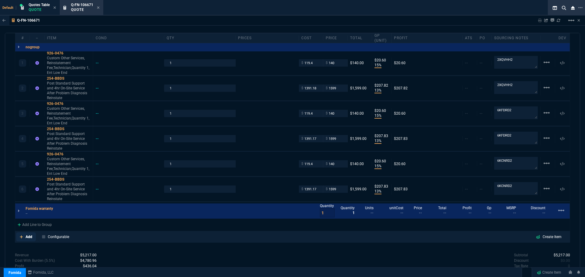
click at [31, 237] on p "Add" at bounding box center [29, 236] width 7 height 5
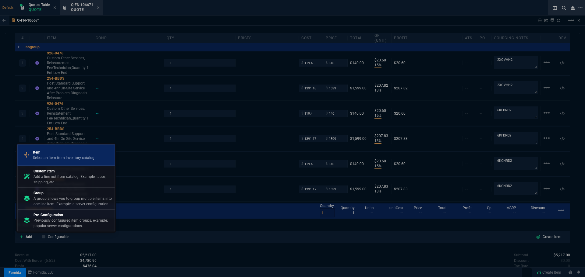
click at [46, 153] on p "Item" at bounding box center [64, 152] width 62 height 5
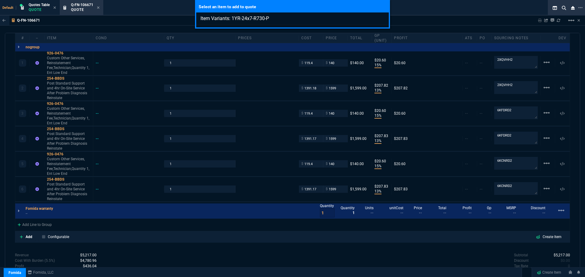
type input "Item Variants: 1YR-24x7-R730-P"
click at [30, 236] on div "Select an item to add to quote Item Variants: 1YR-24x7-R730-P" at bounding box center [292, 138] width 585 height 277
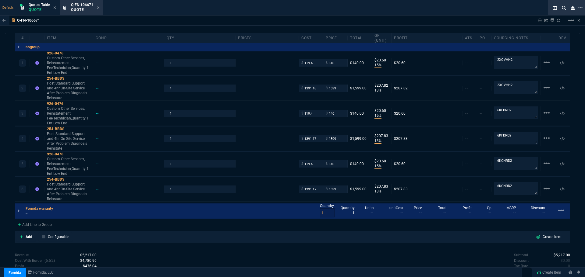
click at [30, 236] on p "Add" at bounding box center [29, 236] width 7 height 5
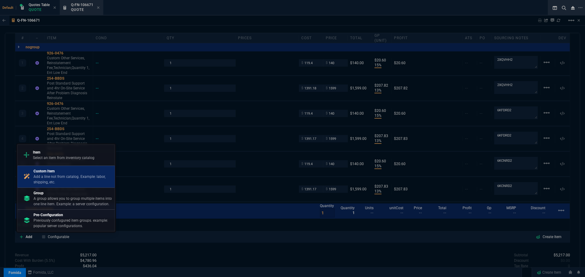
click at [49, 179] on p "Add a line not from catalog. Example: labor, shipping, etc." at bounding box center [72, 179] width 79 height 11
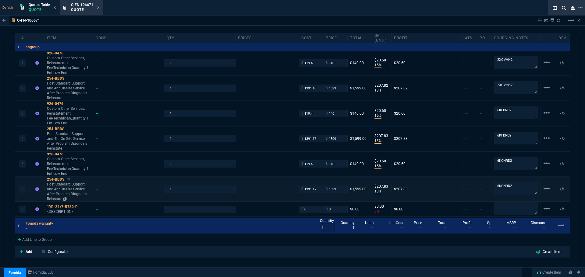
type input "15"
type input "21"
type input "13"
type input "208"
type input "15"
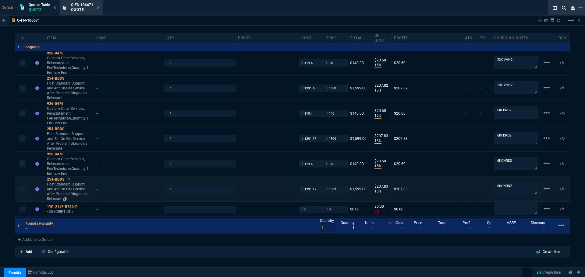
type input "21"
type input "13"
type input "208"
type input "15"
type input "21"
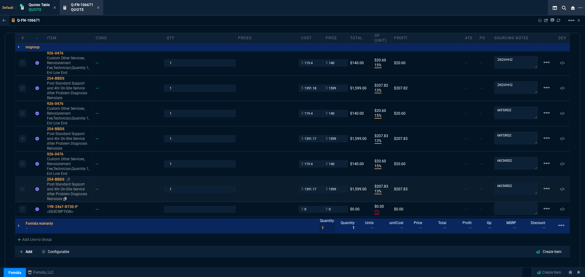
type input "13"
type input "208"
type input "0"
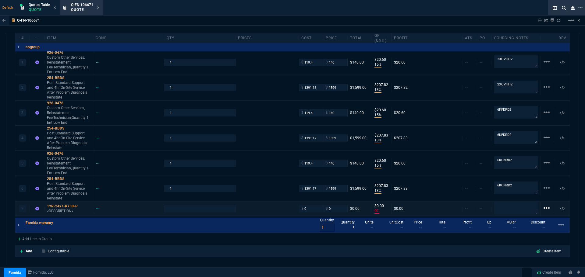
click at [543, 65] on mat-icon "linear_scale" at bounding box center [546, 61] width 7 height 7
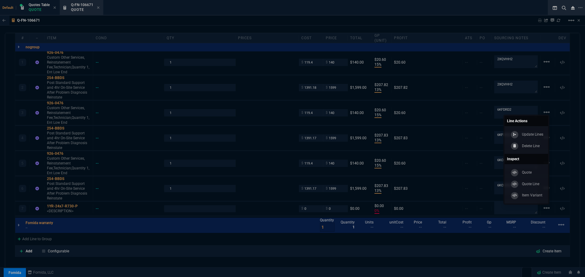
drag, startPoint x: 536, startPoint y: 146, endPoint x: 318, endPoint y: 21, distance: 251.2
click at [536, 146] on p "Delete Line" at bounding box center [531, 145] width 18 height 5
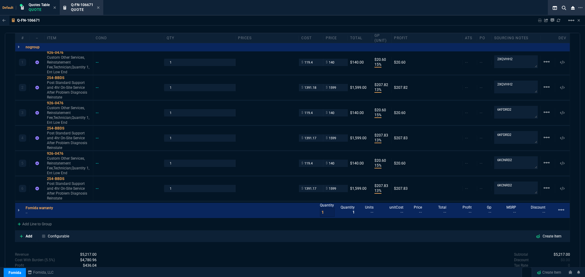
type input "15"
type input "21"
type input "13"
type input "208"
type input "15"
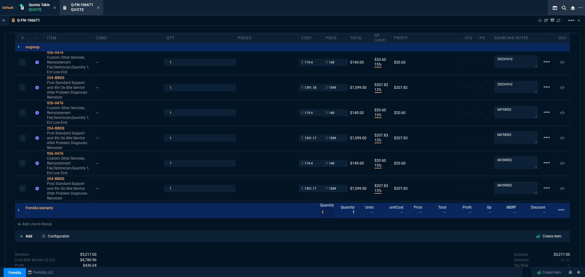
type input "21"
type input "13"
type input "208"
type input "15"
type input "21"
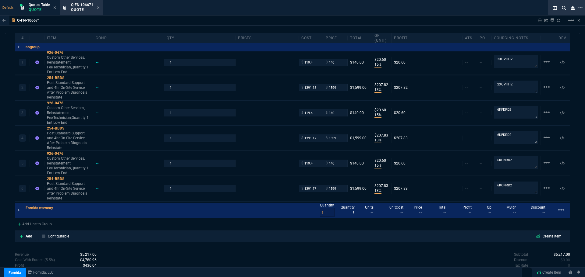
type input "13"
type input "208"
click at [38, 224] on div "Add Line to Group" at bounding box center [34, 223] width 39 height 11
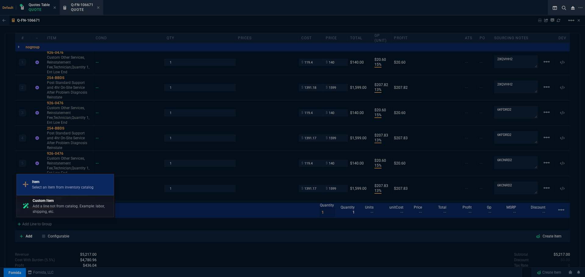
click at [51, 184] on p "Item" at bounding box center [63, 181] width 62 height 5
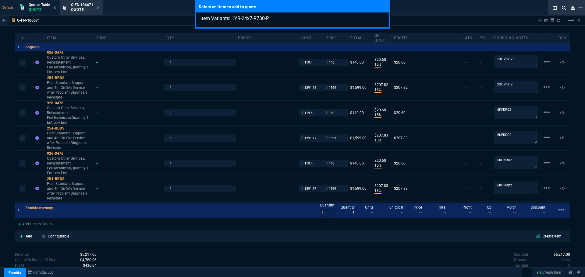
type input "Item Variants: 1YR-24x7-R730-P"
click at [27, 226] on div "Select an item to add to quote Item Variants: 1YR-24x7-R730-P" at bounding box center [292, 138] width 585 height 277
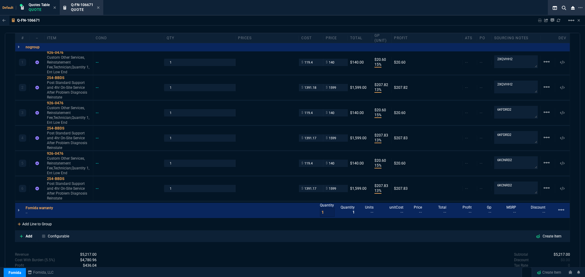
click at [27, 226] on div "Add Line to Group" at bounding box center [34, 223] width 39 height 11
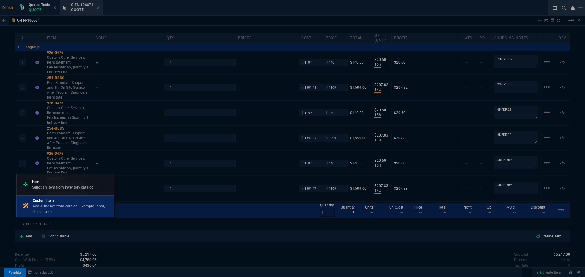
click at [40, 208] on p "Add a line not from catalog. Example: labor, shipping, etc." at bounding box center [72, 209] width 79 height 11
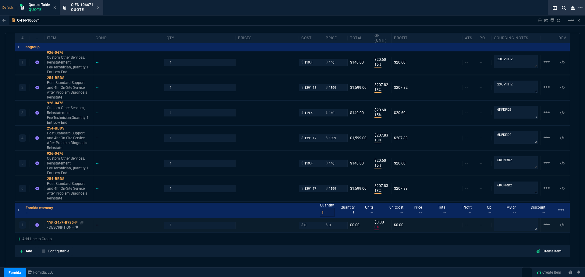
type input "15"
type input "21"
type input "13"
type input "208"
type input "15"
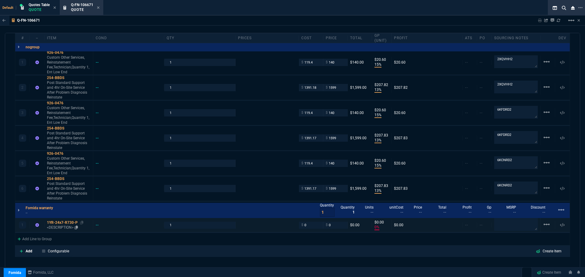
type input "21"
type input "13"
type input "208"
type input "15"
type input "21"
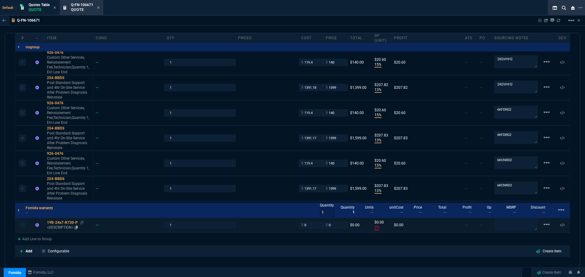
type input "13"
type input "208"
type input "0"
click at [59, 222] on div "1YR-24x7-R730-P" at bounding box center [69, 222] width 44 height 5
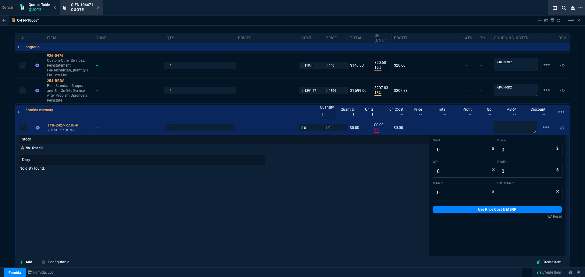
scroll to position [488, 0]
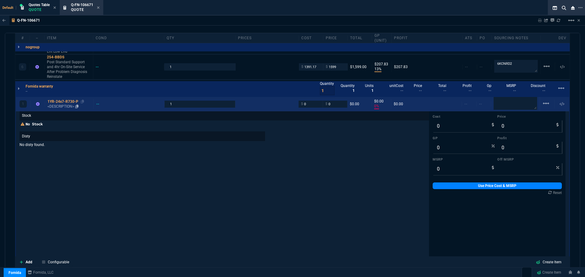
click at [65, 102] on div "1YR-24x7-R730-P" at bounding box center [69, 101] width 44 height 5
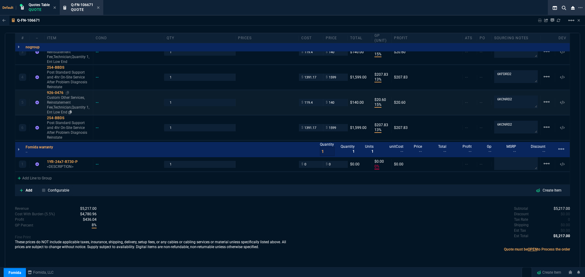
scroll to position [427, 0]
click at [64, 163] on div "1YR-24x7-R730-P" at bounding box center [69, 162] width 44 height 5
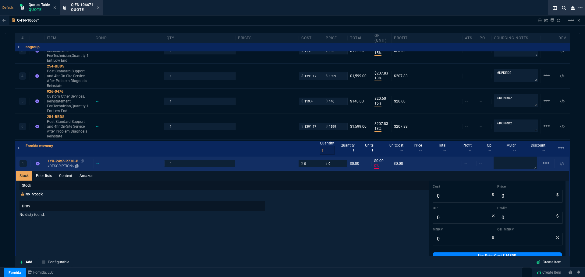
scroll to position [488, 0]
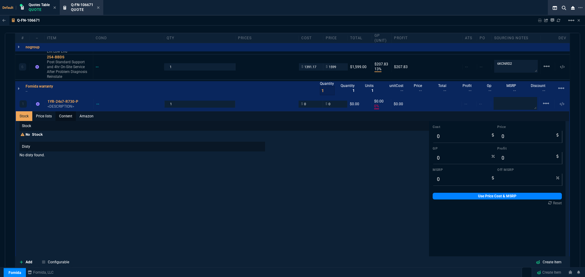
click at [69, 114] on link "Content" at bounding box center [65, 116] width 20 height 10
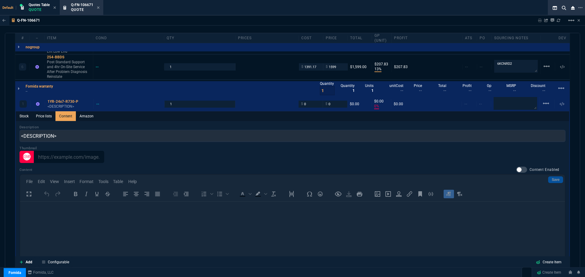
scroll to position [0, 0]
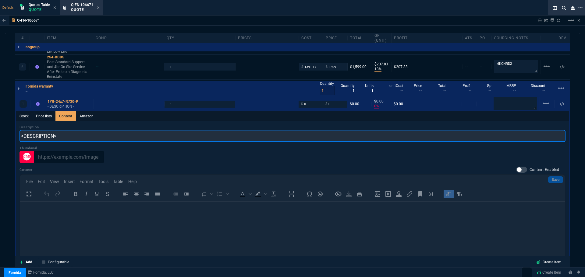
click at [65, 137] on input "<DESCRIPTION>" at bounding box center [292, 136] width 546 height 12
click at [65, 136] on input "<DESCRIPTION>" at bounding box center [292, 136] width 546 height 12
click at [60, 136] on input "text" at bounding box center [292, 136] width 546 height 12
paste input "Fornida Post R730 24x7 NBD for 1 Year warranty"
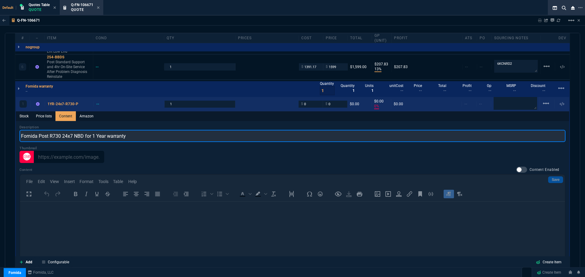
type input "Fornida Post R730 24x7 NBD for 1 Year warranty"
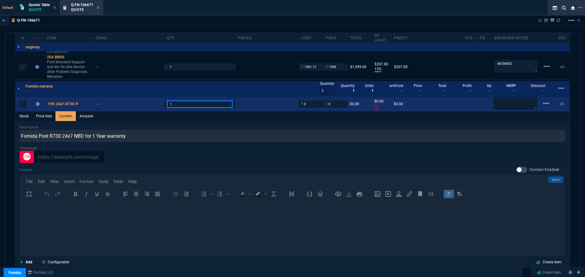
click at [180, 104] on input "1" at bounding box center [199, 104] width 65 height 7
type input "3"
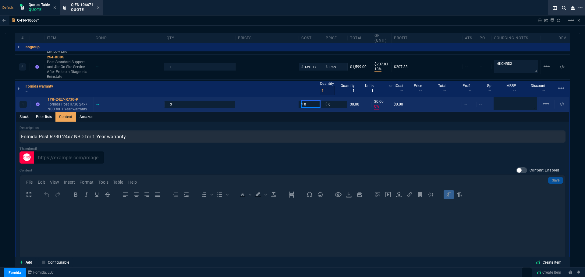
click at [308, 105] on input "0" at bounding box center [310, 104] width 19 height 7
click at [330, 104] on input "0" at bounding box center [334, 104] width 19 height 7
type input "895"
click at [298, 166] on div "Description Fornida Post R730 24x7 NBD for 1 Year warranty Thumbnail Content Co…" at bounding box center [292, 210] width 546 height 171
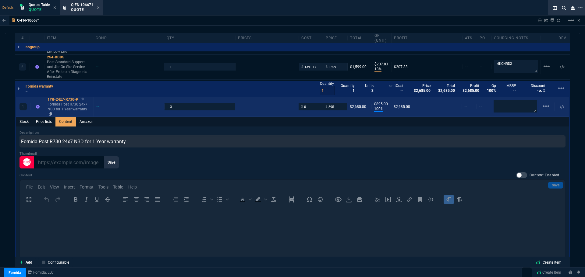
click at [67, 100] on div "1YR-24x7-R730-P" at bounding box center [69, 99] width 44 height 5
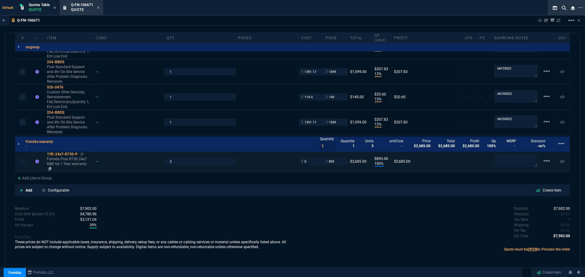
type input "100"
type input "895"
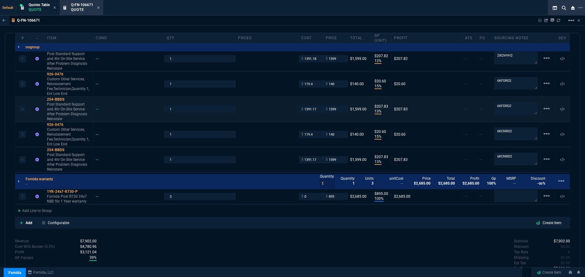
scroll to position [397, 0]
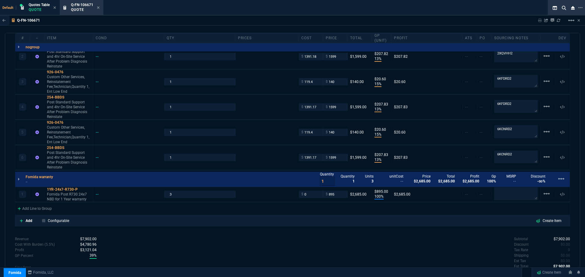
click at [225, 237] on div "Revenue $7,902.00 Cost $4,531.72 Cost With Burden (5.5%) $4,780.96 Profit $3,12…" at bounding box center [153, 262] width 277 height 50
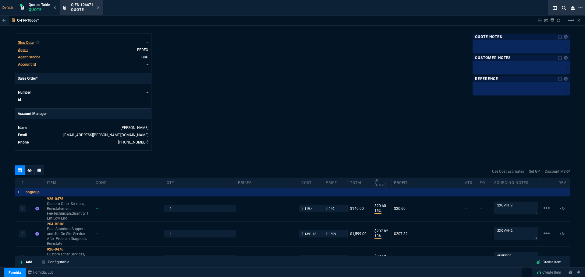
scroll to position [335, 0]
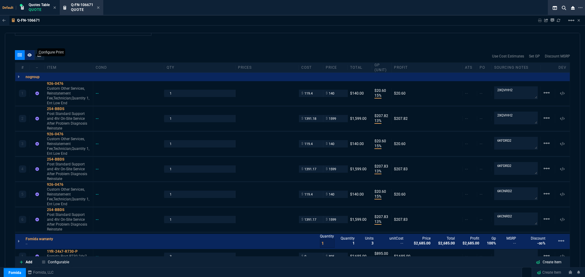
click at [30, 55] on icon at bounding box center [29, 54] width 4 height 3
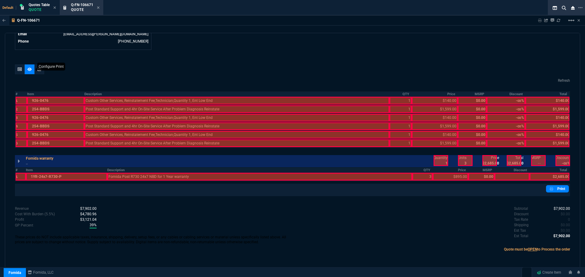
scroll to position [321, 0]
click at [97, 93] on th "Description" at bounding box center [236, 94] width 305 height 5
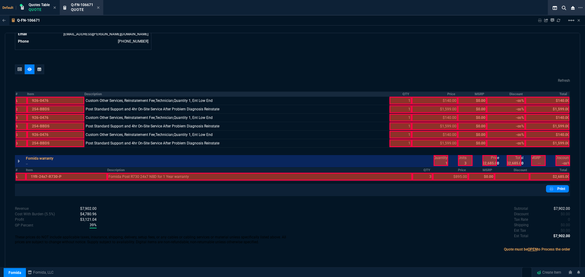
click at [402, 93] on th "QTY" at bounding box center [400, 94] width 22 height 5
click at [445, 94] on th "Price" at bounding box center [434, 94] width 46 height 5
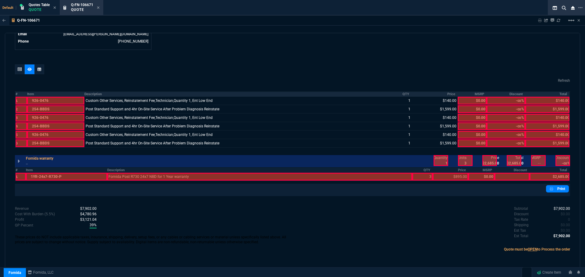
click at [558, 93] on th "Total" at bounding box center [547, 94] width 44 height 5
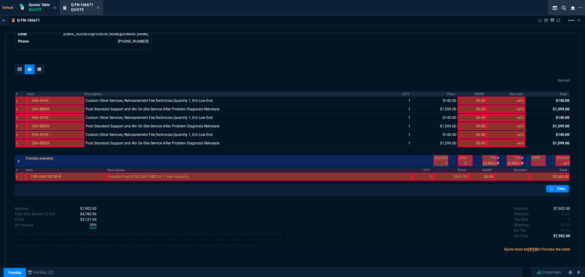
click at [113, 171] on th "Description" at bounding box center [259, 170] width 305 height 5
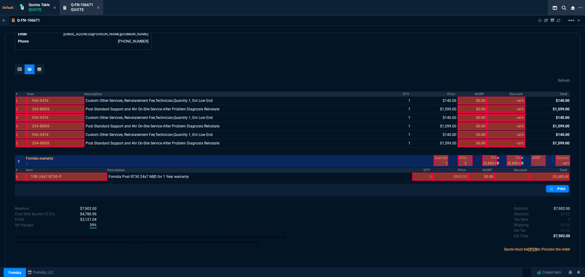
click at [422, 172] on th "QTY" at bounding box center [422, 170] width 20 height 5
click at [457, 169] on th "Price" at bounding box center [450, 170] width 36 height 5
click at [561, 172] on th "Total" at bounding box center [549, 170] width 40 height 5
click at [463, 165] on div at bounding box center [465, 160] width 15 height 11
click at [556, 175] on div at bounding box center [549, 177] width 40 height 8
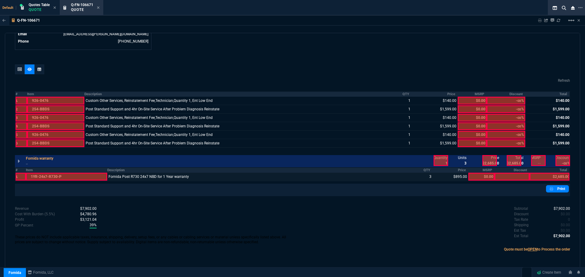
click at [490, 163] on div at bounding box center [489, 160] width 15 height 11
drag, startPoint x: 489, startPoint y: 161, endPoint x: 494, endPoint y: 158, distance: 6.4
click at [489, 160] on div at bounding box center [489, 160] width 15 height 11
click at [514, 161] on div at bounding box center [513, 160] width 15 height 11
click at [487, 162] on div at bounding box center [489, 160] width 15 height 11
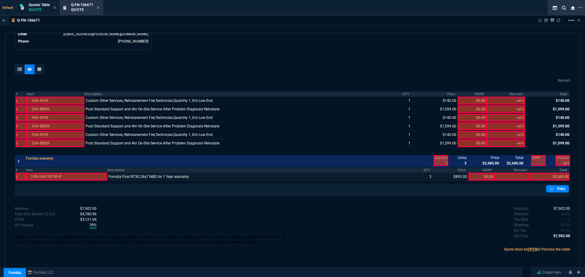
click at [299, 65] on div at bounding box center [292, 71] width 555 height 12
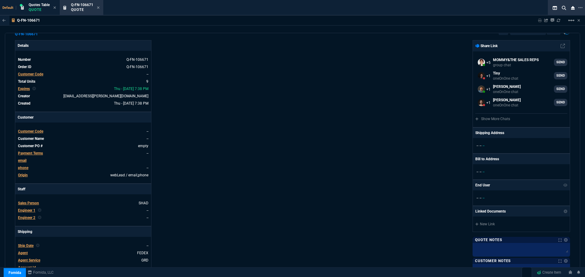
scroll to position [0, 0]
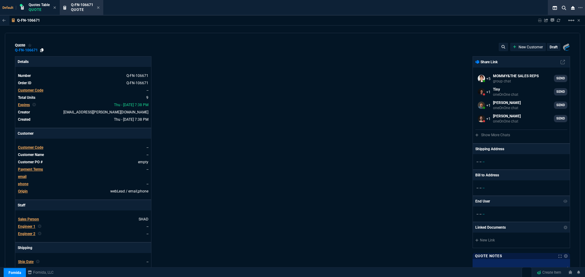
click at [41, 50] on icon at bounding box center [41, 50] width 3 height 4
click at [42, 49] on icon at bounding box center [41, 50] width 3 height 4
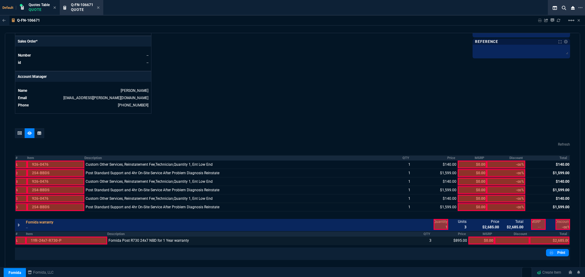
scroll to position [321, 0]
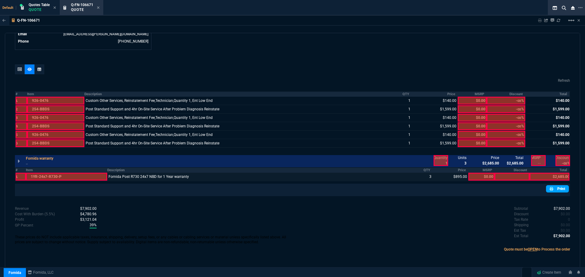
click at [559, 189] on link "Print" at bounding box center [557, 188] width 23 height 7
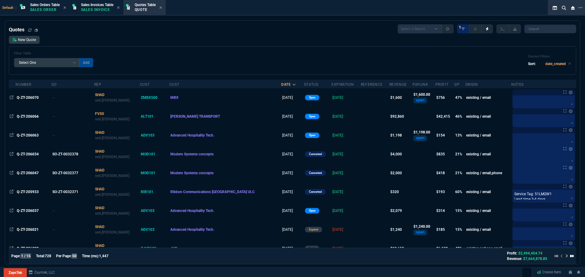
select select "4: SHAD"
select select
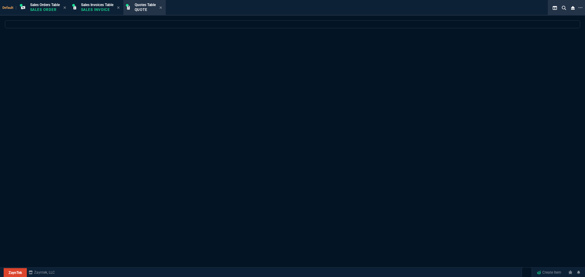
select select "4: SHAD"
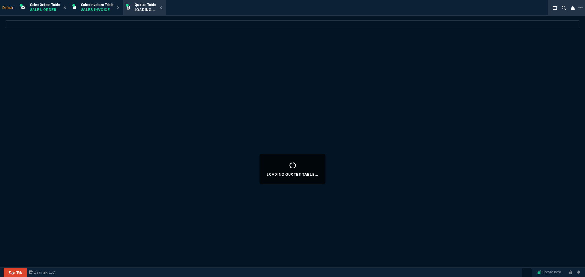
select select
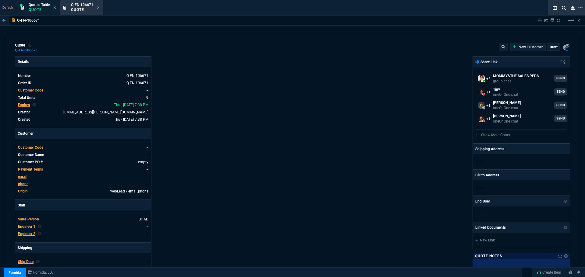
select select "4: SHAD"
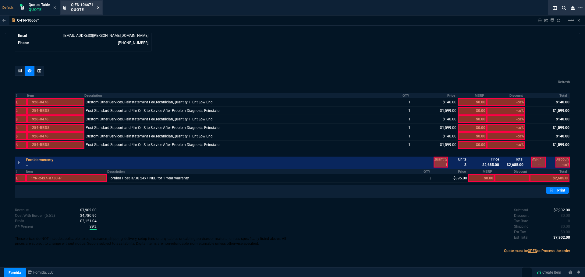
click at [98, 8] on icon at bounding box center [98, 7] width 2 height 2
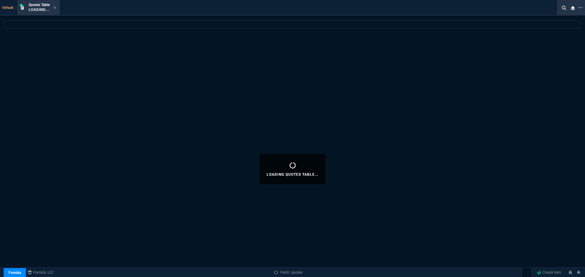
select select
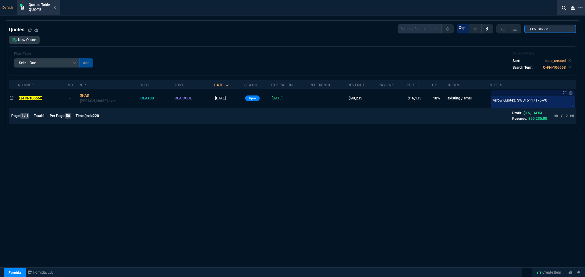
click at [567, 29] on input "Q-FN-106668" at bounding box center [550, 29] width 52 height 9
click at [566, 29] on input "Q-FN-106668" at bounding box center [550, 29] width 52 height 9
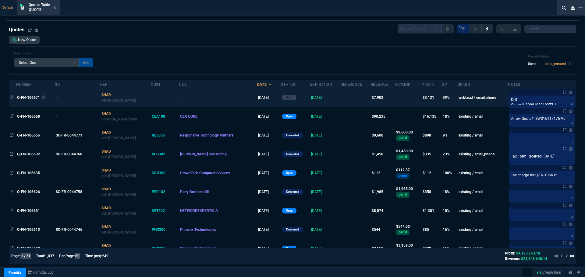
click at [30, 98] on span "Q-FN-106671" at bounding box center [28, 98] width 23 height 4
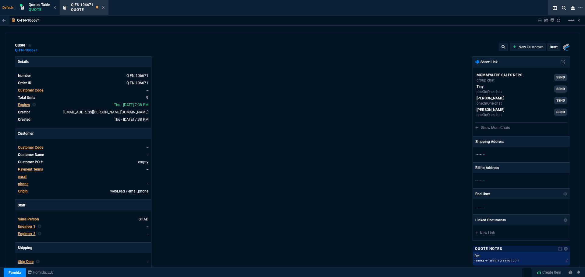
type input "15"
type input "21"
type input "13"
type input "208"
type input "15"
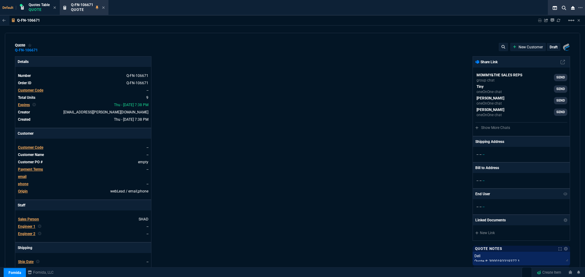
type input "21"
type input "13"
type input "208"
type input "15"
type input "21"
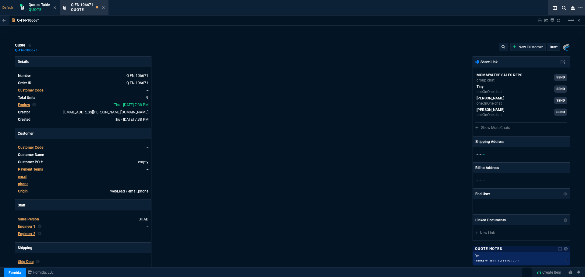
type input "13"
type input "208"
type input "50"
type input "448"
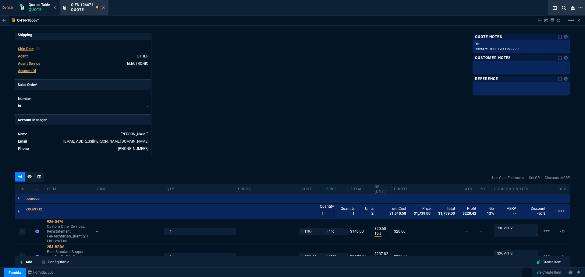
scroll to position [302, 0]
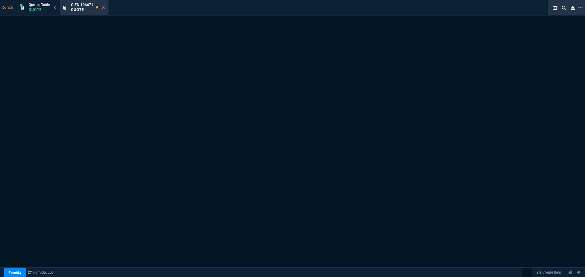
select select "4: SHAD"
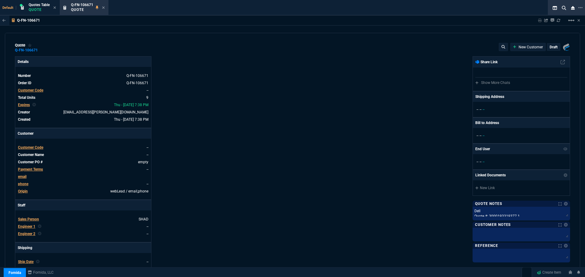
type input "15"
type input "21"
type input "13"
type input "208"
type input "15"
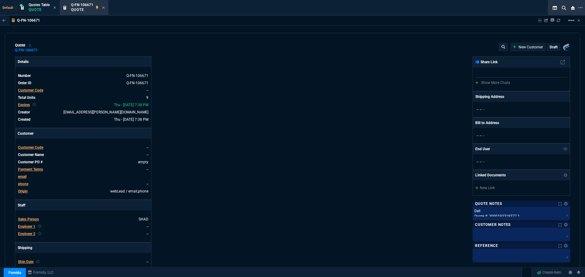
type input "21"
type input "13"
type input "208"
type input "15"
type input "21"
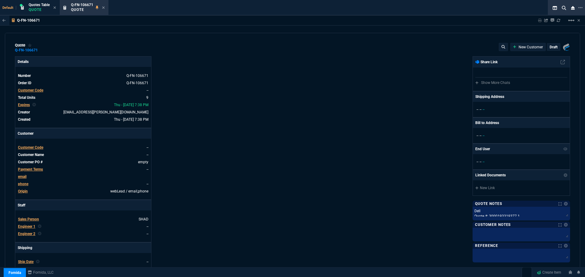
type input "13"
type input "208"
type input "50"
type input "448"
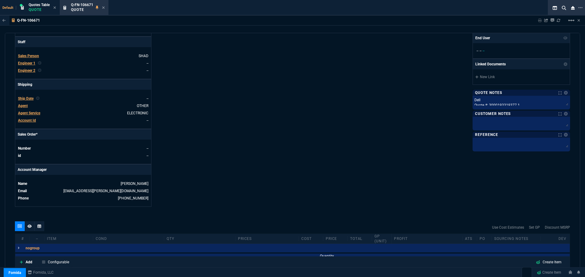
scroll to position [274, 0]
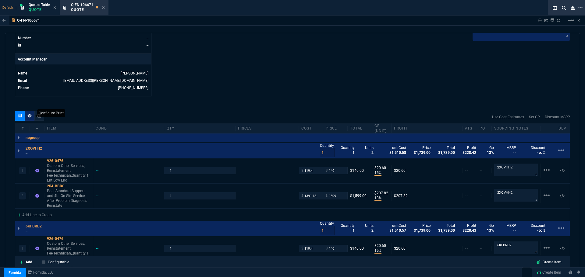
click at [30, 114] on icon at bounding box center [29, 116] width 4 height 4
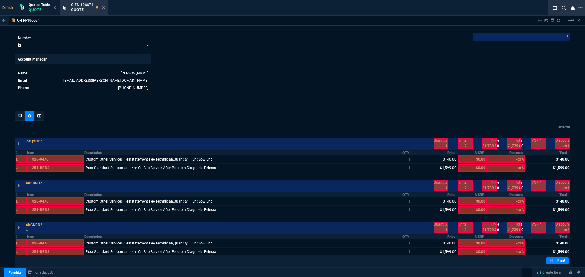
click at [461, 147] on div at bounding box center [465, 143] width 15 height 11
click at [485, 144] on div at bounding box center [489, 143] width 15 height 11
click at [510, 141] on div at bounding box center [513, 143] width 15 height 11
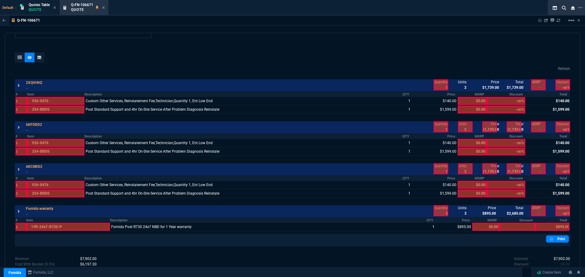
scroll to position [335, 0]
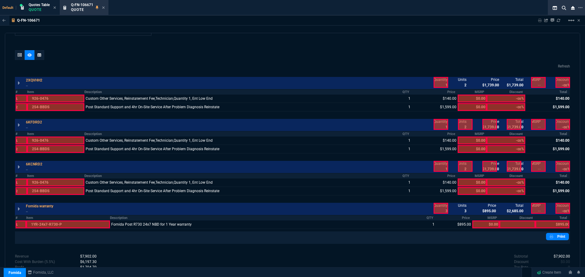
click at [463, 125] on div at bounding box center [465, 124] width 15 height 11
drag, startPoint x: 484, startPoint y: 126, endPoint x: 503, endPoint y: 125, distance: 19.2
click at [484, 126] on div at bounding box center [489, 124] width 15 height 11
click at [509, 125] on div at bounding box center [513, 124] width 15 height 11
click at [462, 169] on div at bounding box center [465, 166] width 15 height 11
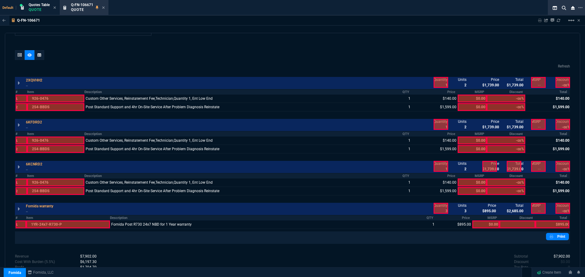
click at [489, 166] on div at bounding box center [489, 166] width 15 height 11
click at [508, 164] on div at bounding box center [513, 166] width 15 height 11
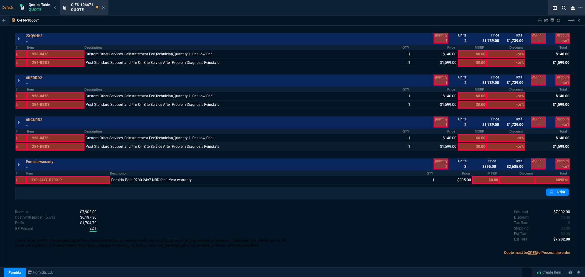
scroll to position [383, 0]
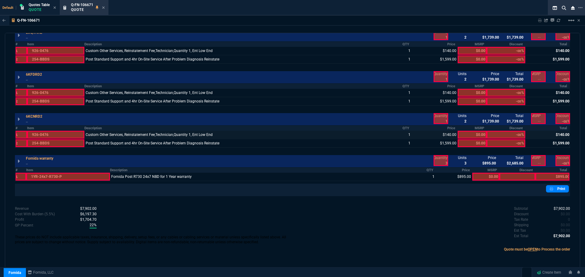
click at [556, 134] on div at bounding box center [547, 135] width 44 height 8
click at [557, 143] on div at bounding box center [547, 143] width 44 height 8
click at [553, 93] on div at bounding box center [547, 93] width 44 height 8
click at [554, 101] on div at bounding box center [547, 101] width 44 height 8
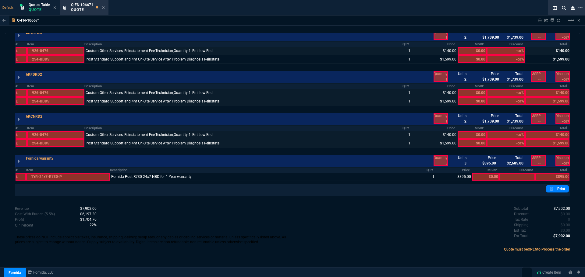
click at [552, 50] on div at bounding box center [547, 51] width 44 height 8
click at [552, 58] on div at bounding box center [547, 59] width 44 height 8
click at [559, 189] on link "Print" at bounding box center [557, 188] width 23 height 7
click at [556, 192] on link "Print" at bounding box center [557, 188] width 23 height 7
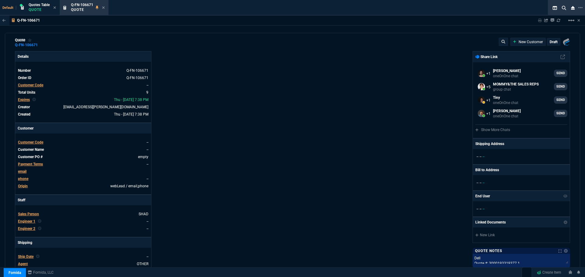
scroll to position [0, 0]
